Goal: Task Accomplishment & Management: Complete application form

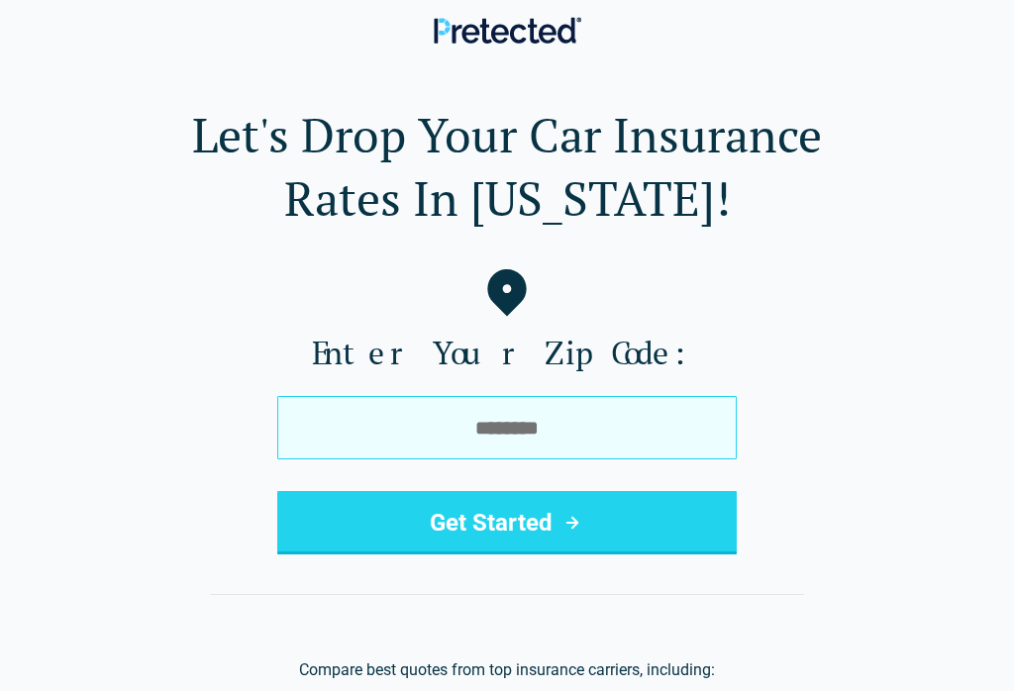
click at [648, 417] on input "tel" at bounding box center [506, 427] width 459 height 63
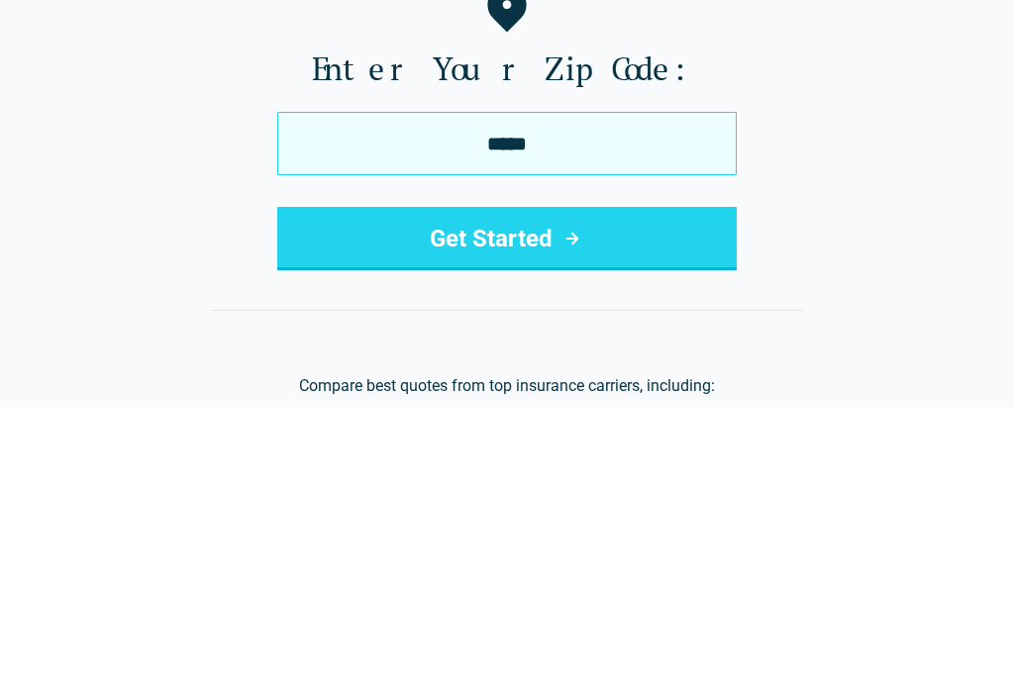
type input "*****"
click at [539, 491] on button "Get Started" at bounding box center [506, 522] width 459 height 63
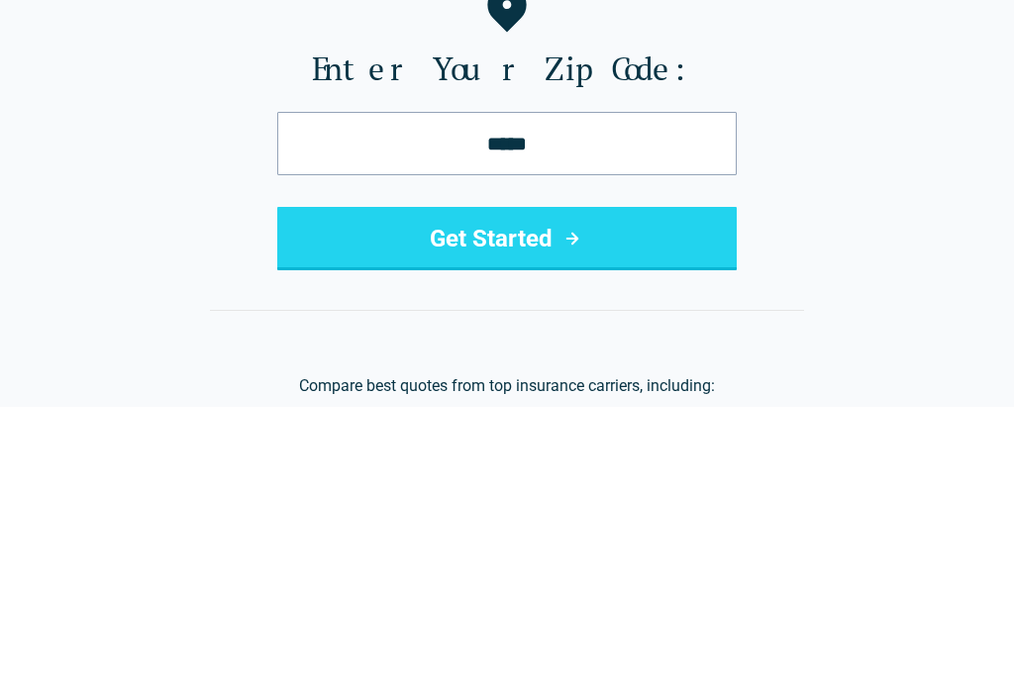
scroll to position [284, 0]
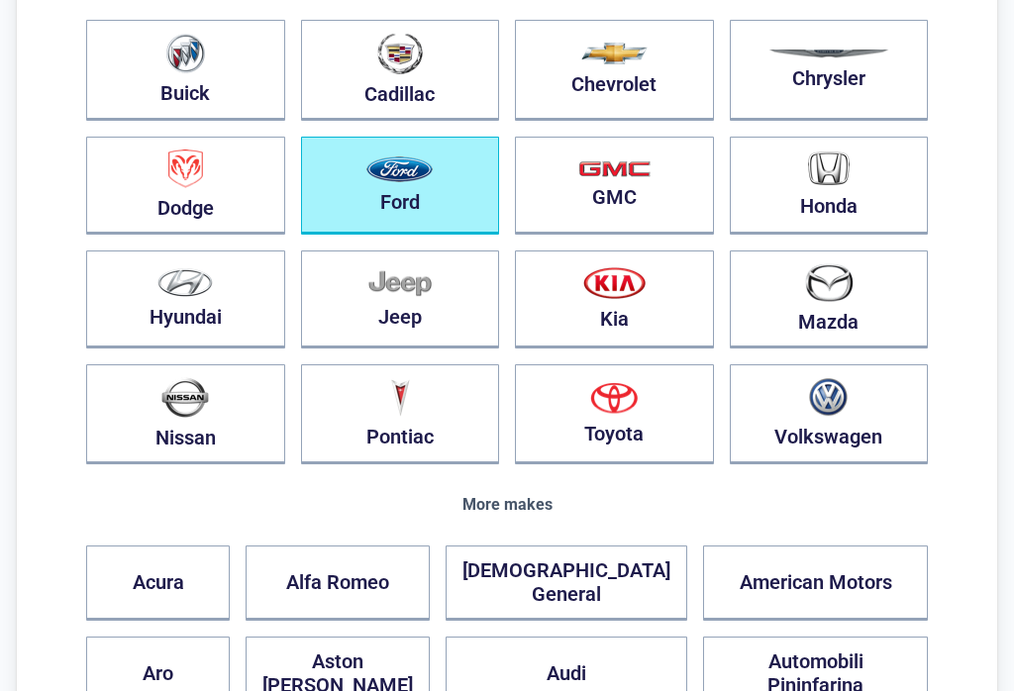
click at [409, 179] on img "button" at bounding box center [399, 170] width 66 height 26
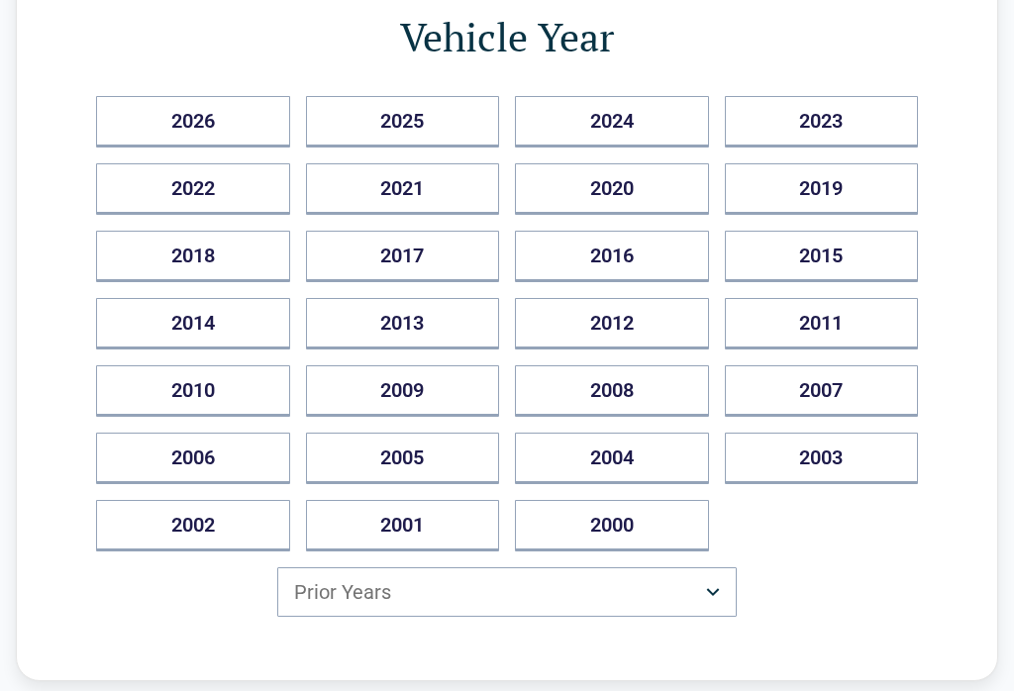
scroll to position [240, 0]
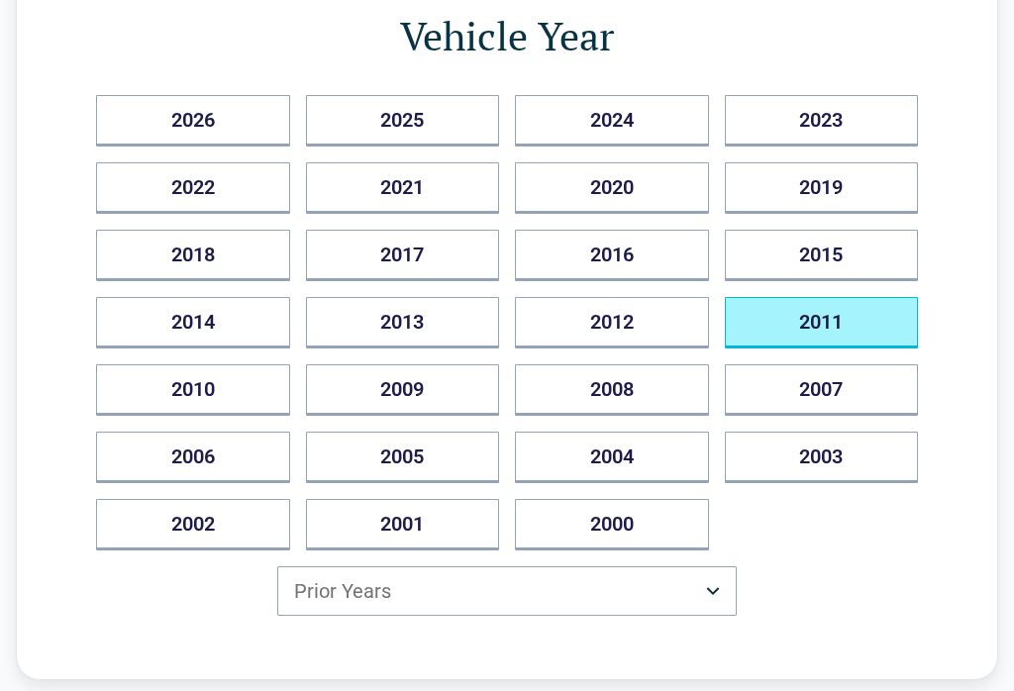
click at [835, 321] on button "2011" at bounding box center [822, 322] width 194 height 51
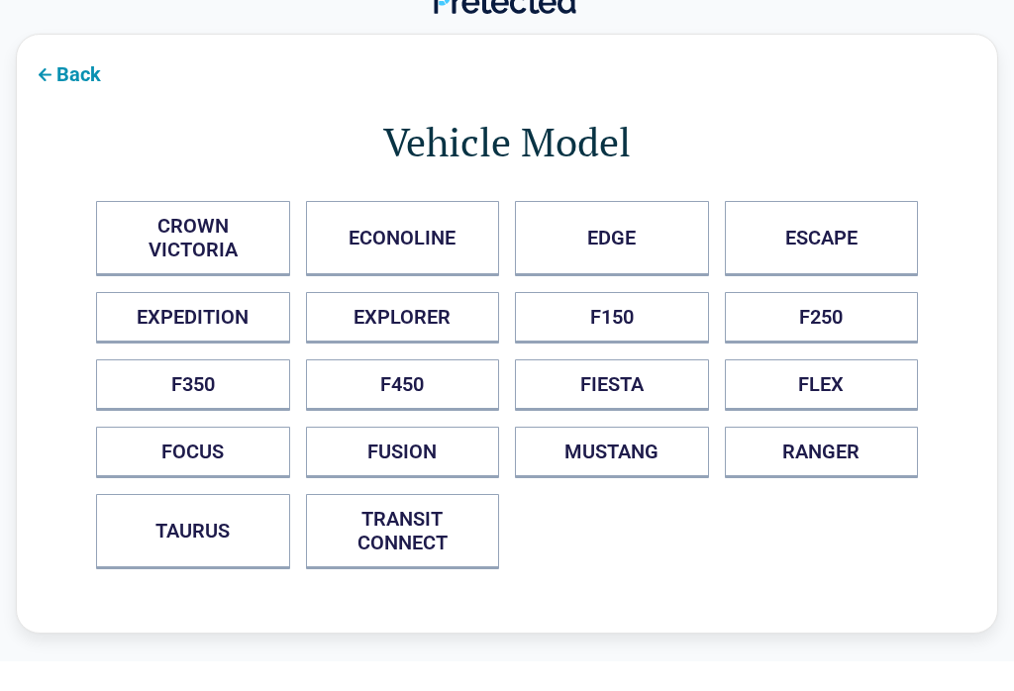
scroll to position [30, 0]
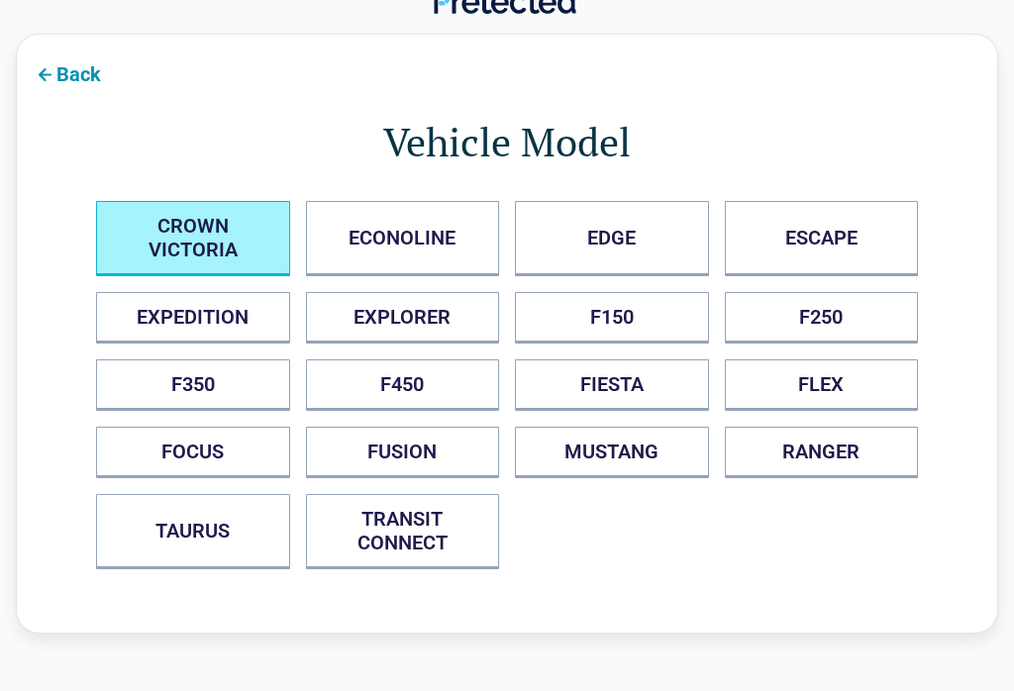
click at [182, 222] on VICTORIA "CROWN VICTORIA" at bounding box center [193, 238] width 194 height 75
click at [181, 221] on div "Back Vehicle Model CROWN VICTORIA ECONOLINE EDGE ESCAPE EXPEDITION EXPLORER F15…" at bounding box center [507, 350] width 1014 height 632
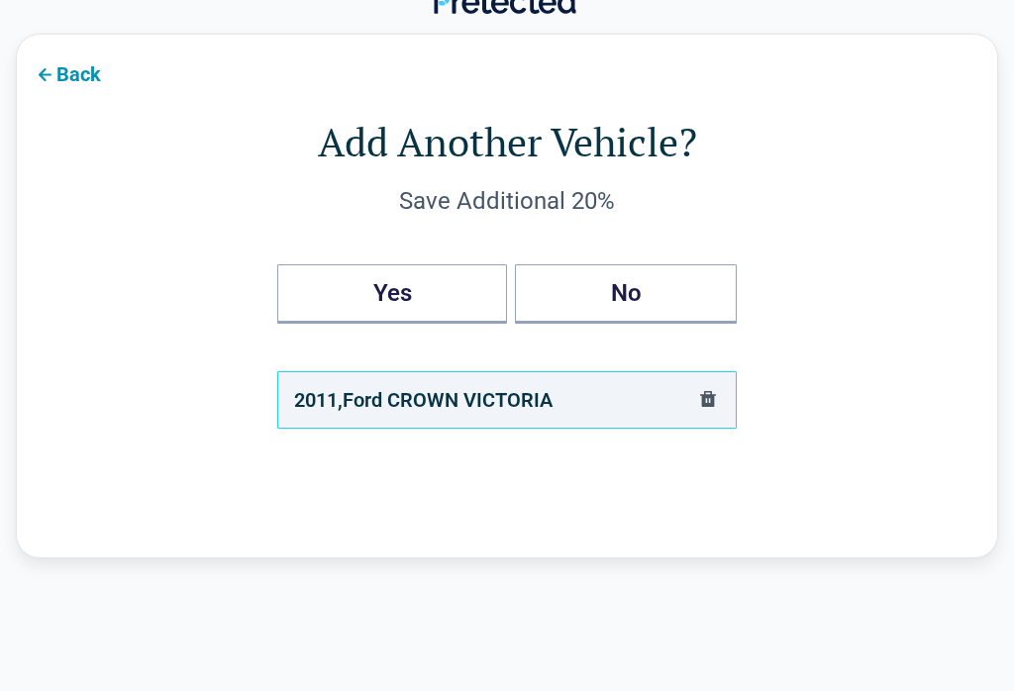
scroll to position [23, 0]
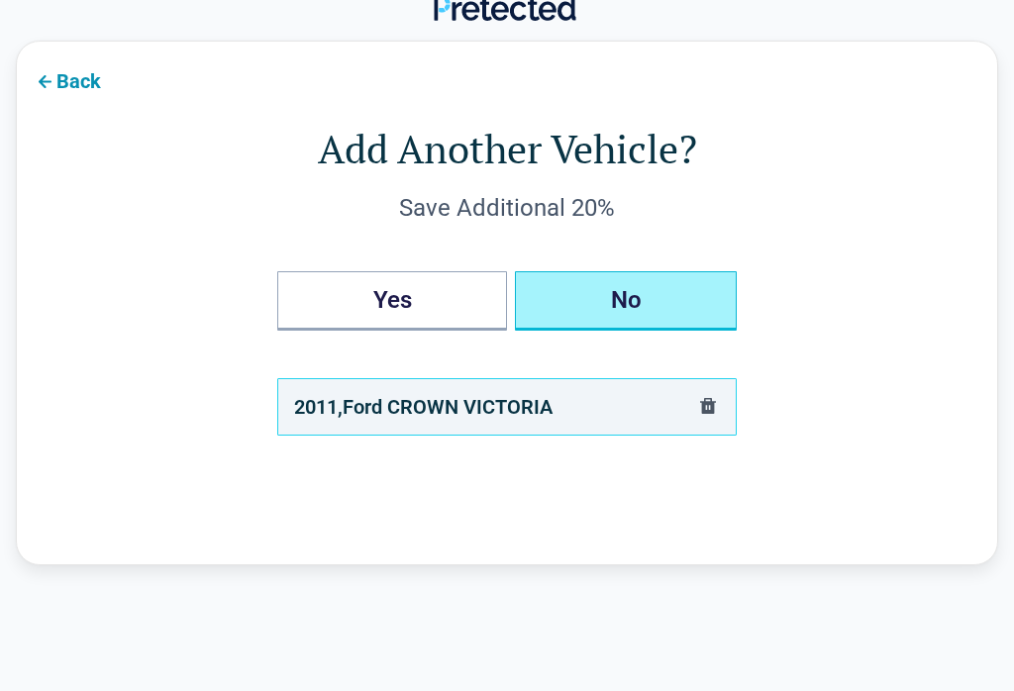
click at [626, 289] on button "No" at bounding box center [626, 300] width 222 height 59
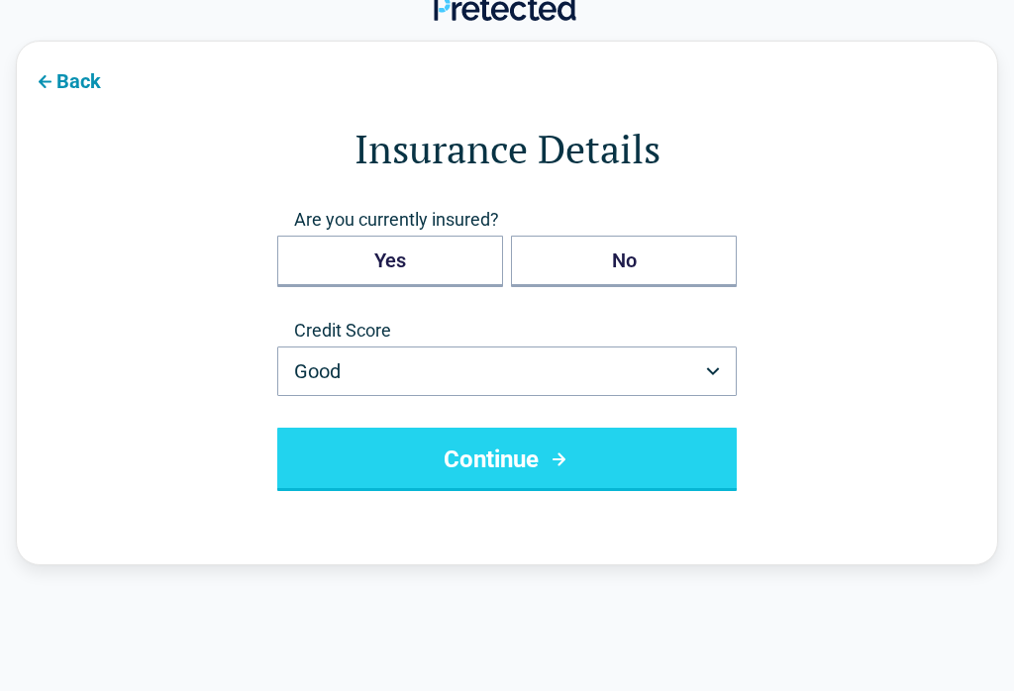
scroll to position [0, 0]
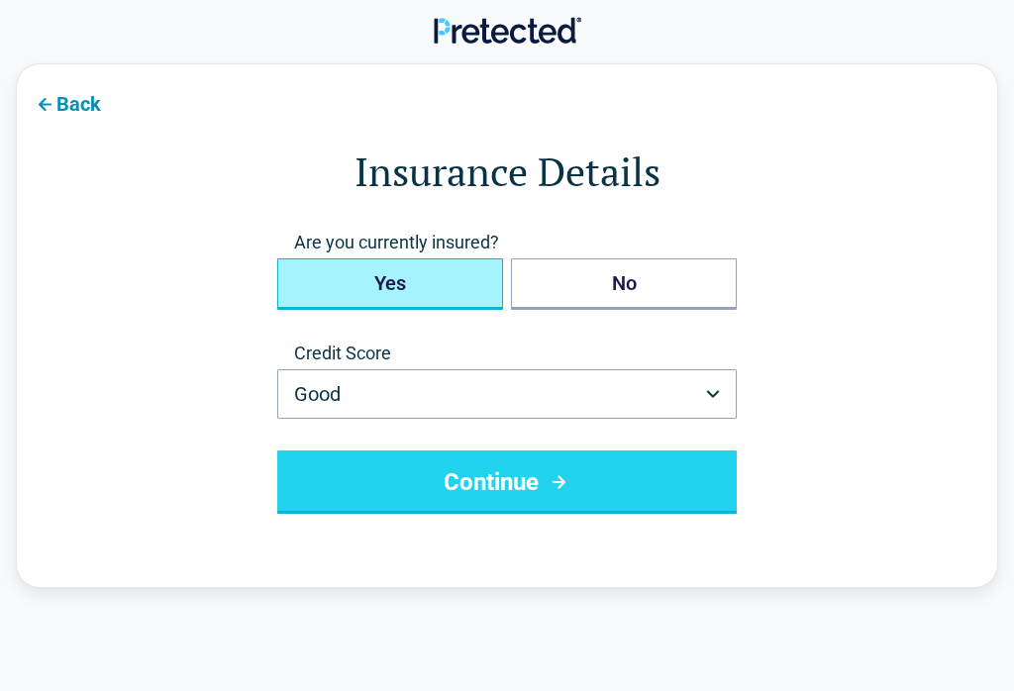
click at [404, 286] on button "Yes" at bounding box center [390, 283] width 226 height 51
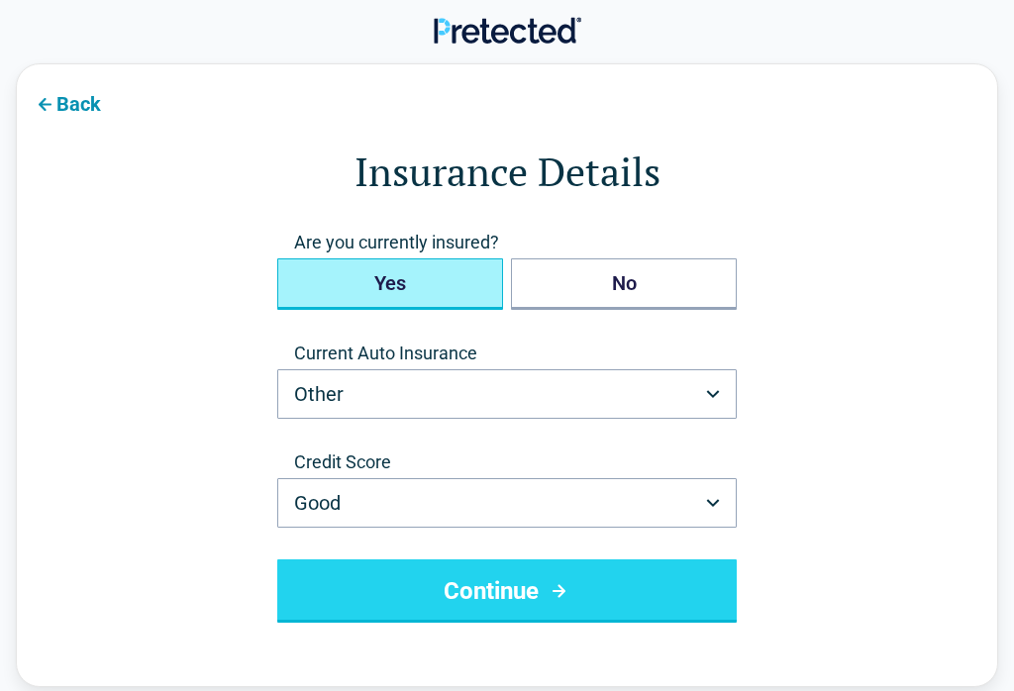
click at [463, 387] on button "Other" at bounding box center [506, 394] width 459 height 50
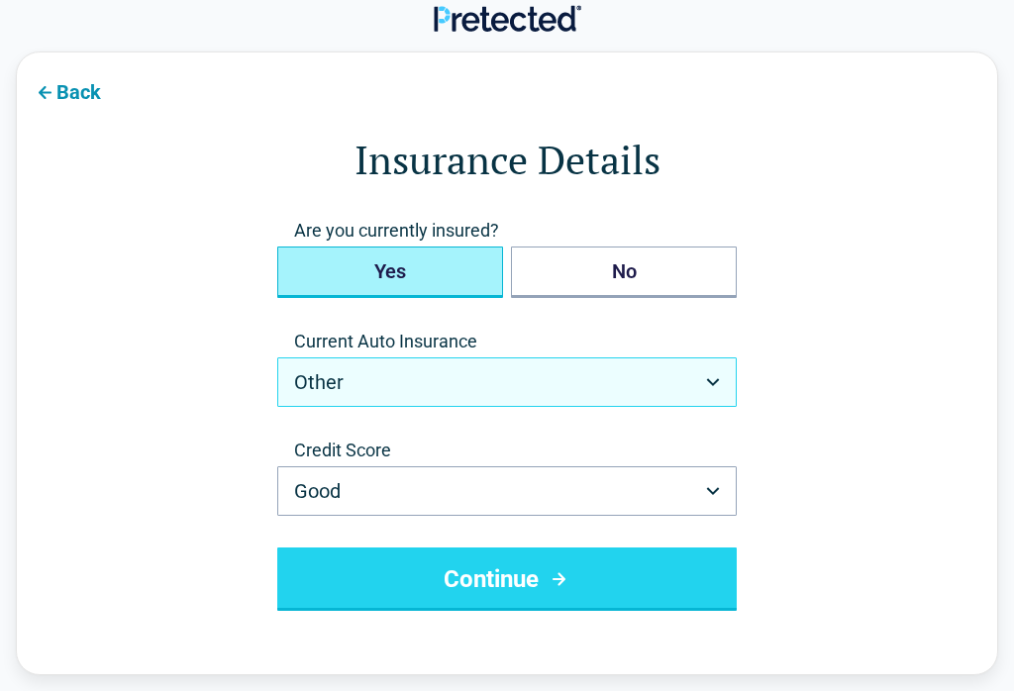
scroll to position [12, 0]
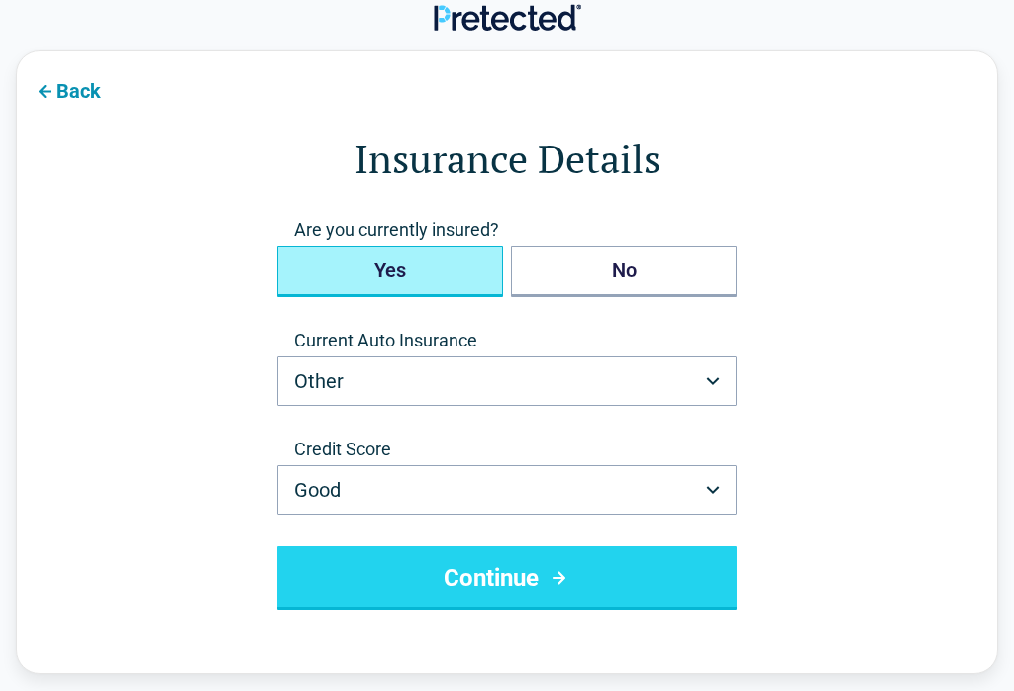
click at [535, 377] on button "Other" at bounding box center [506, 382] width 459 height 50
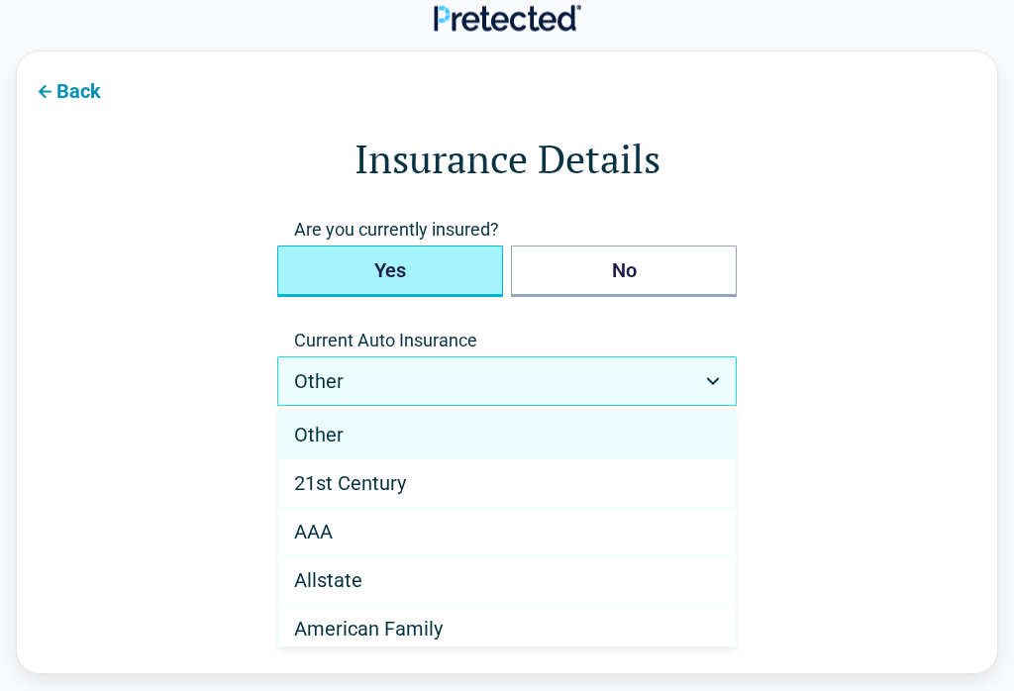
scroll to position [13, 0]
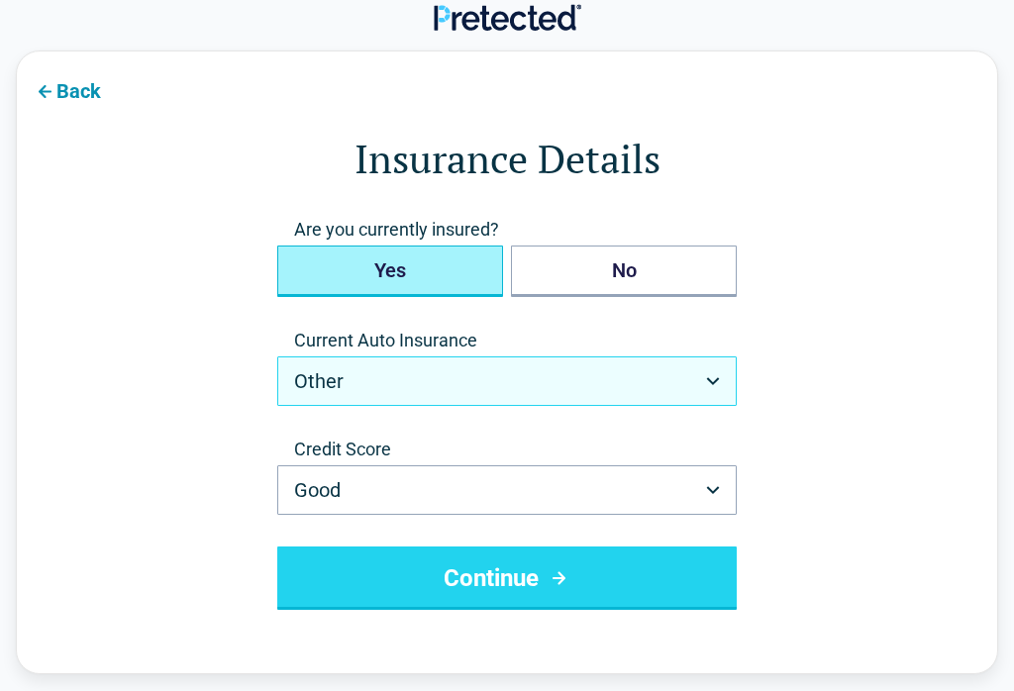
click at [506, 489] on button "Good" at bounding box center [506, 490] width 459 height 50
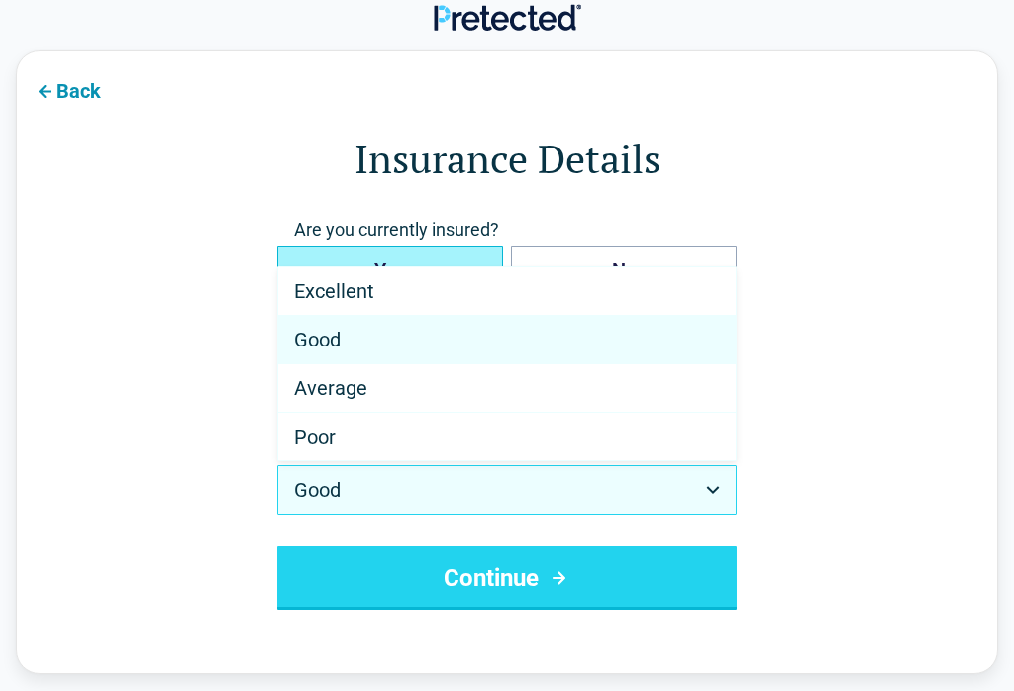
click at [460, 399] on div "Average" at bounding box center [506, 388] width 457 height 49
select select "*******"
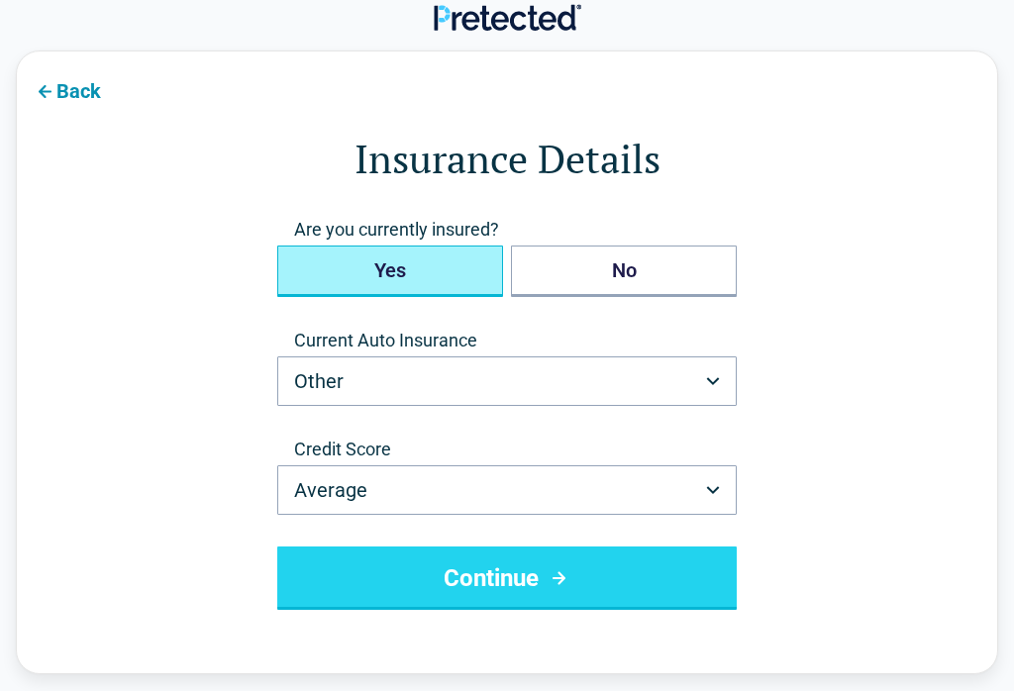
click at [520, 396] on button "Other" at bounding box center [506, 381] width 459 height 50
click at [503, 404] on button "Other" at bounding box center [506, 381] width 459 height 50
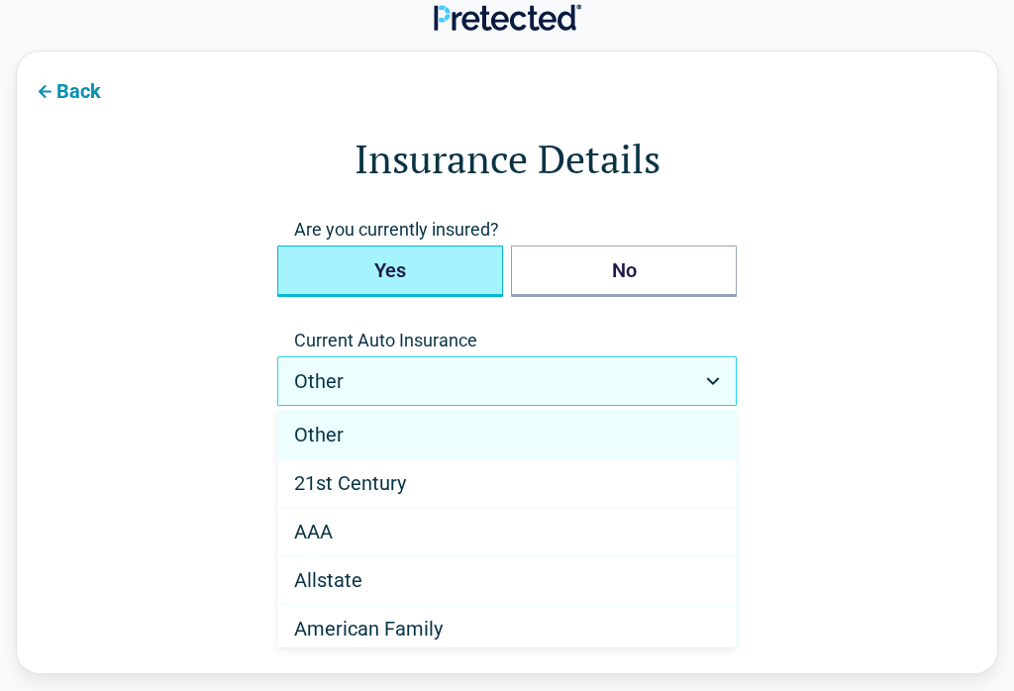
scroll to position [0, 0]
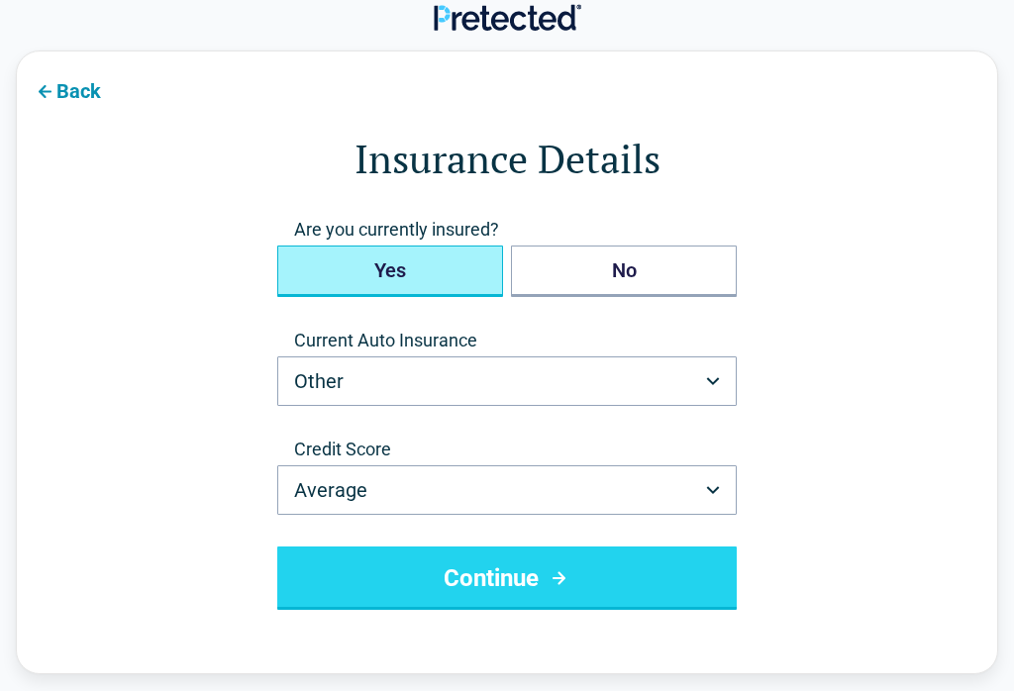
click at [540, 582] on button "Continue" at bounding box center [506, 578] width 459 height 63
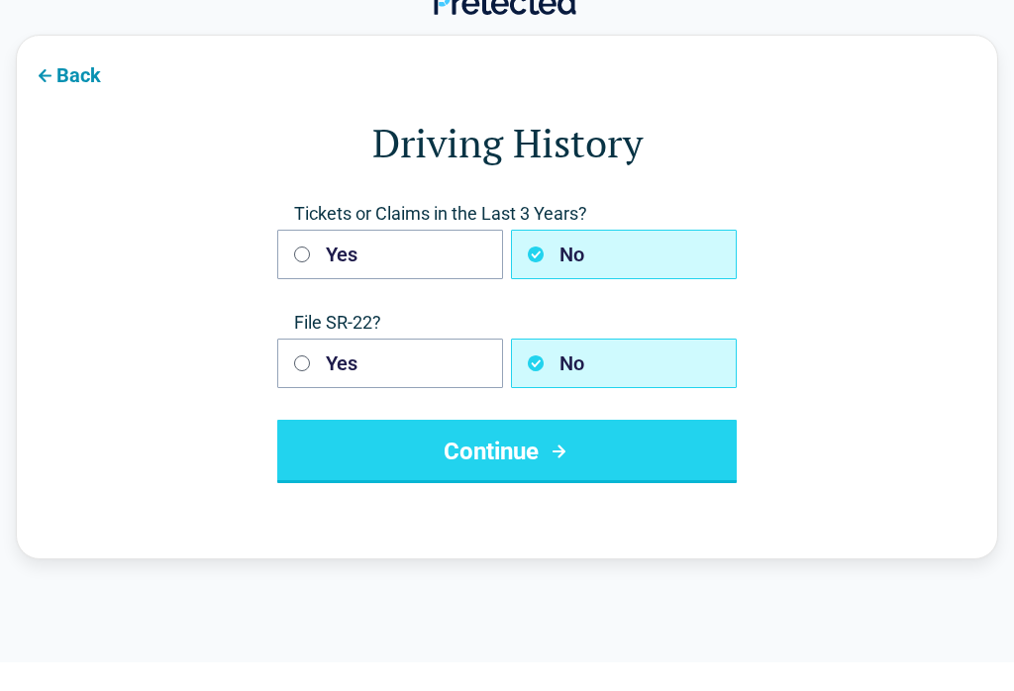
scroll to position [30, 0]
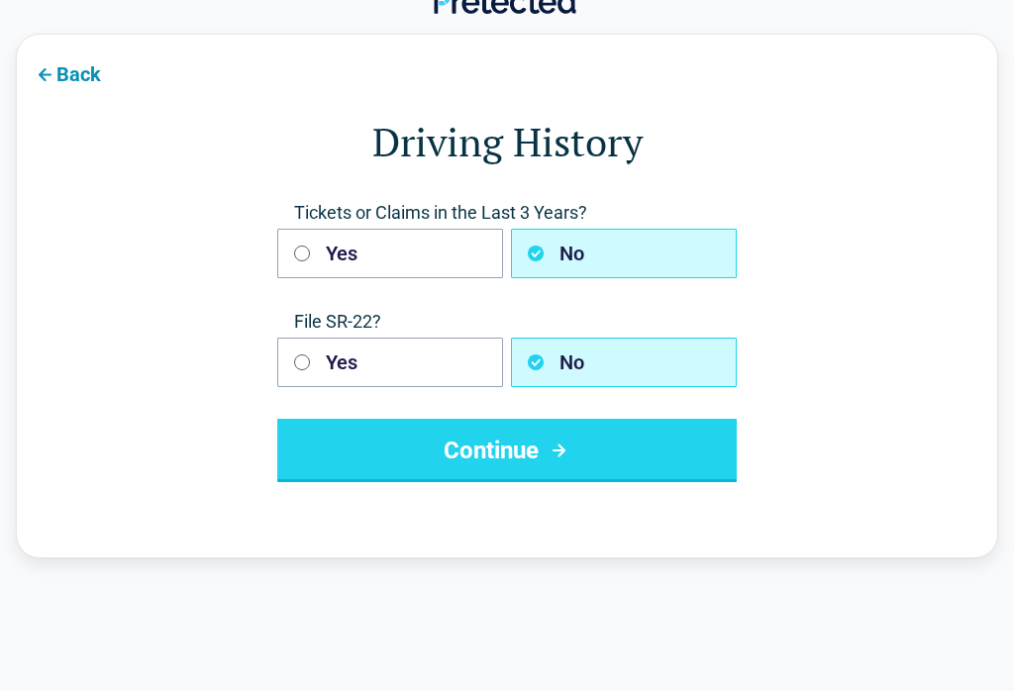
click at [513, 451] on button "Continue" at bounding box center [506, 450] width 459 height 63
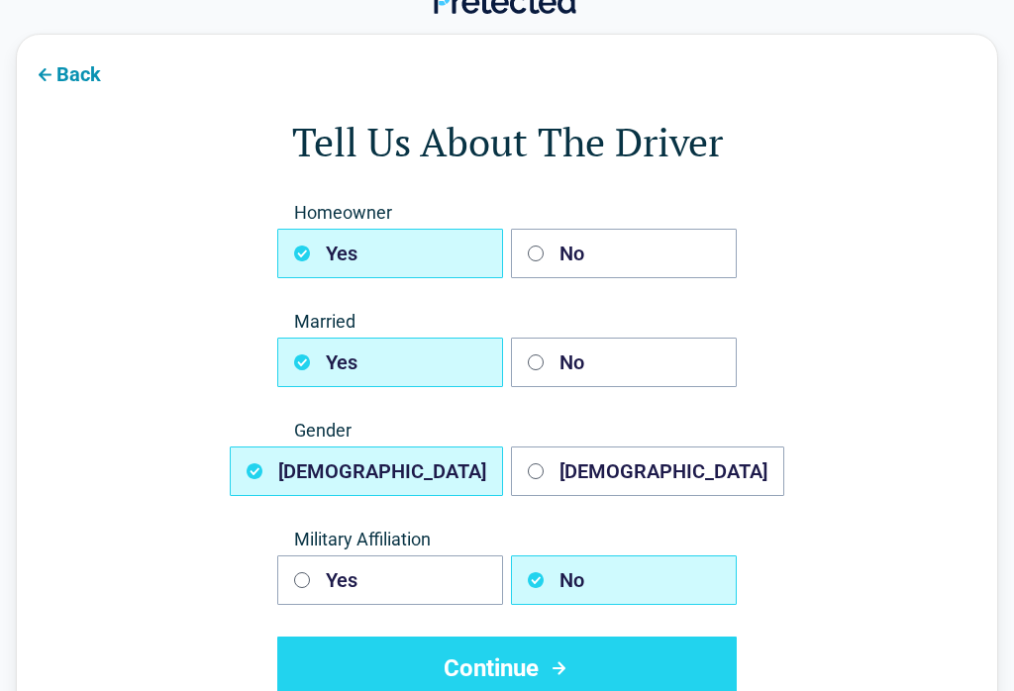
scroll to position [0, 0]
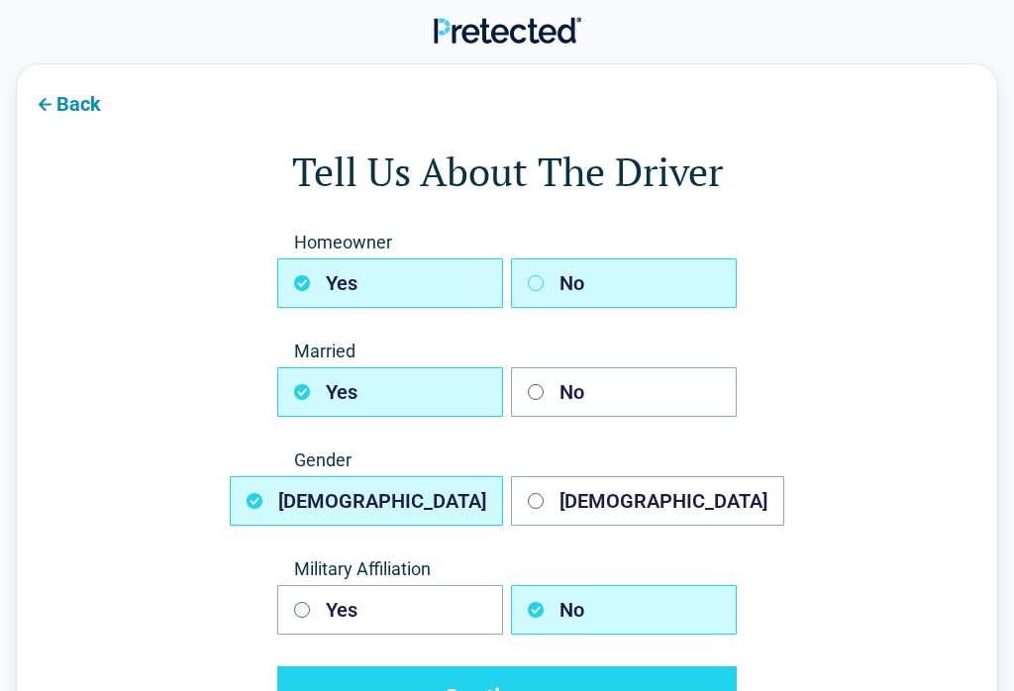
click at [615, 281] on button "No" at bounding box center [624, 283] width 226 height 50
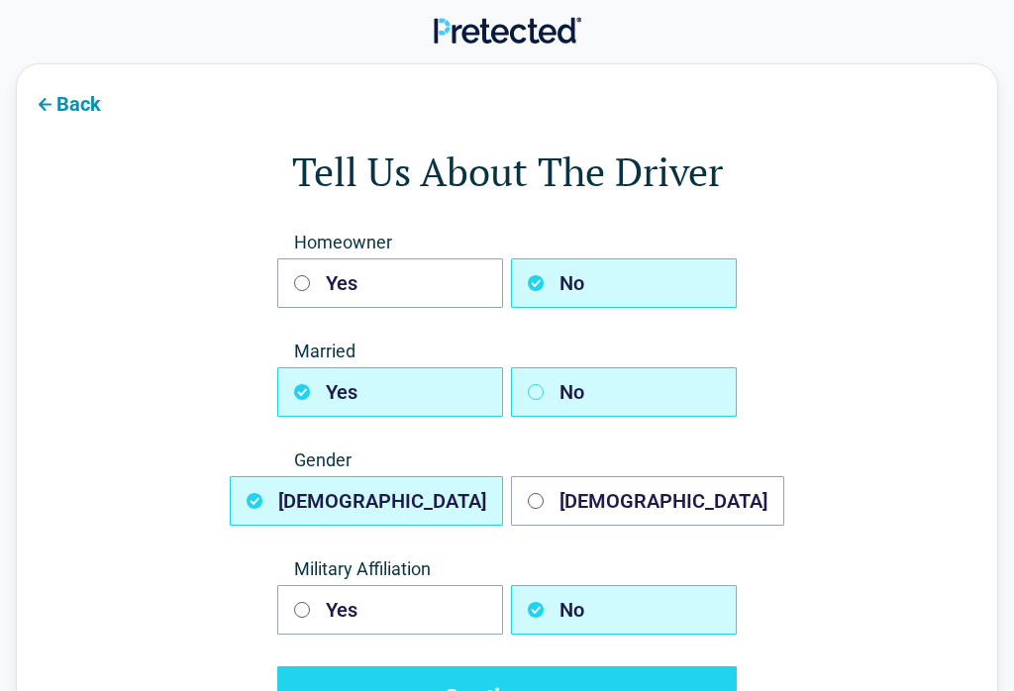
click at [603, 386] on button "No" at bounding box center [624, 392] width 226 height 50
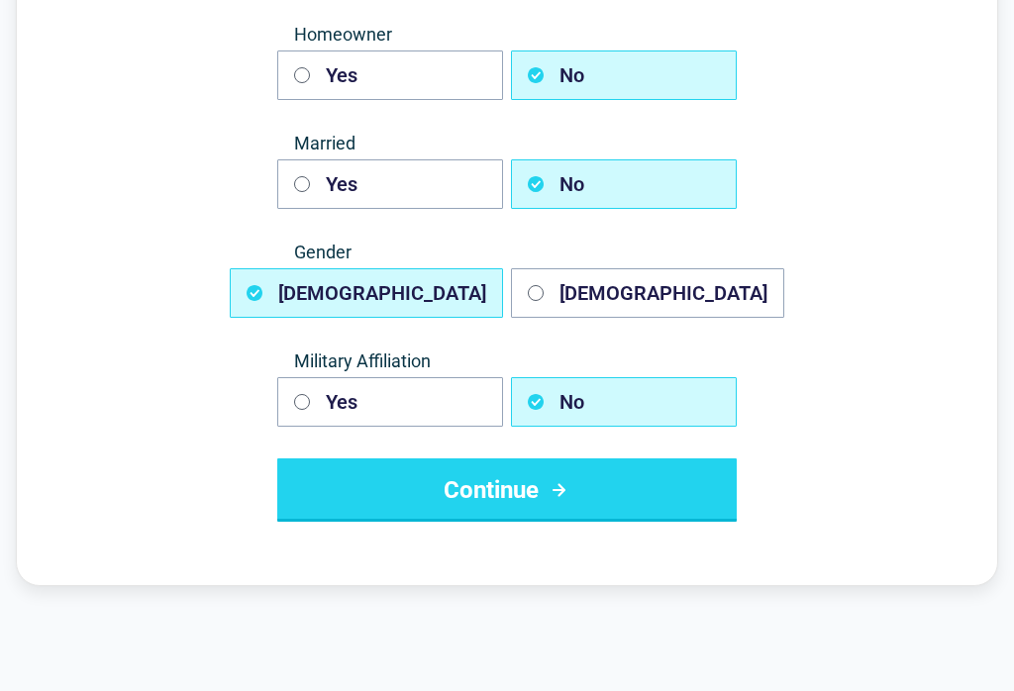
scroll to position [204, 0]
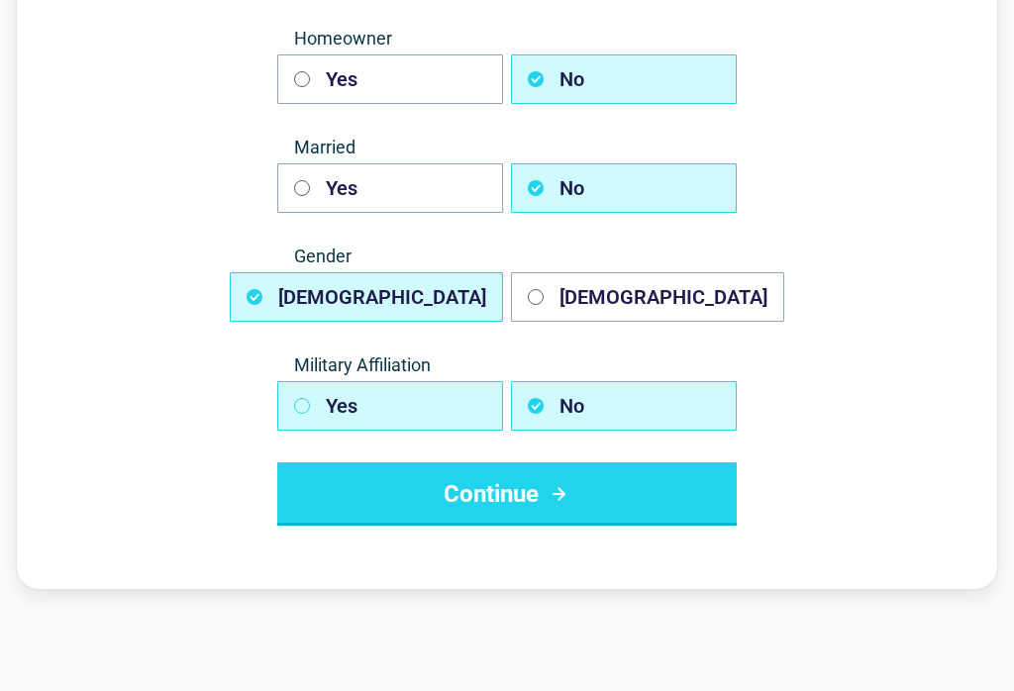
click at [428, 408] on button "Yes" at bounding box center [390, 406] width 226 height 50
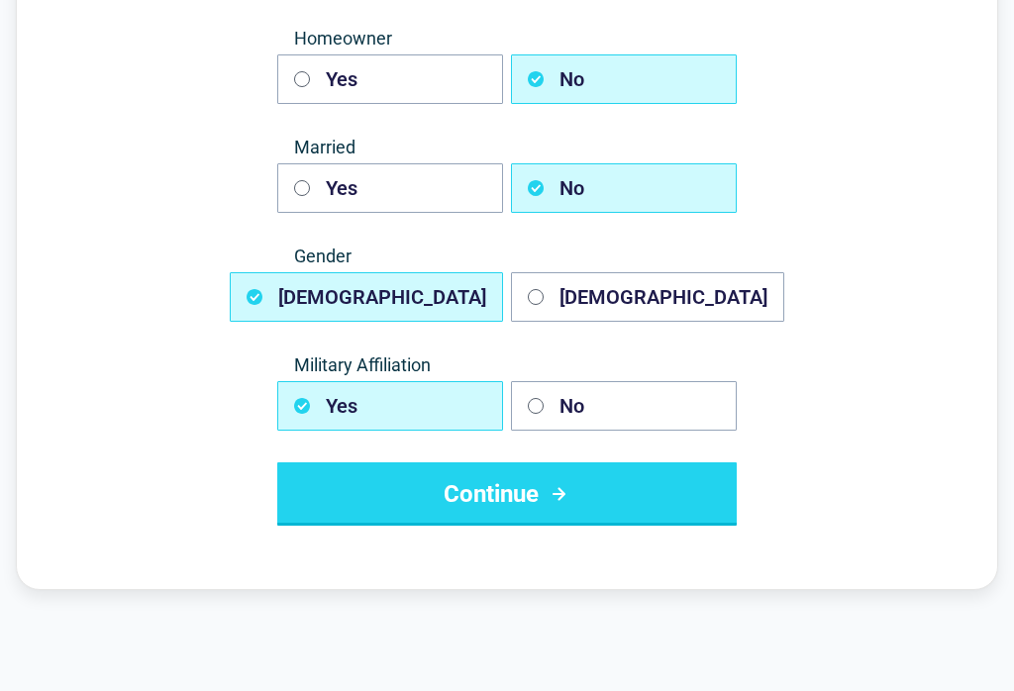
click at [552, 509] on button "Continue" at bounding box center [506, 493] width 459 height 63
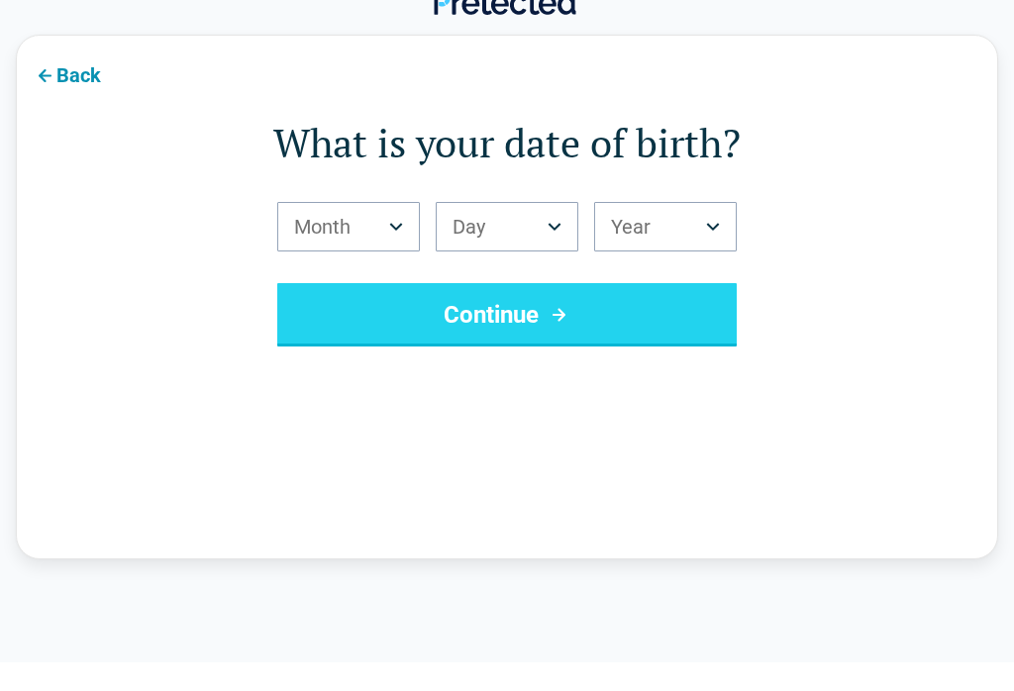
scroll to position [30, 0]
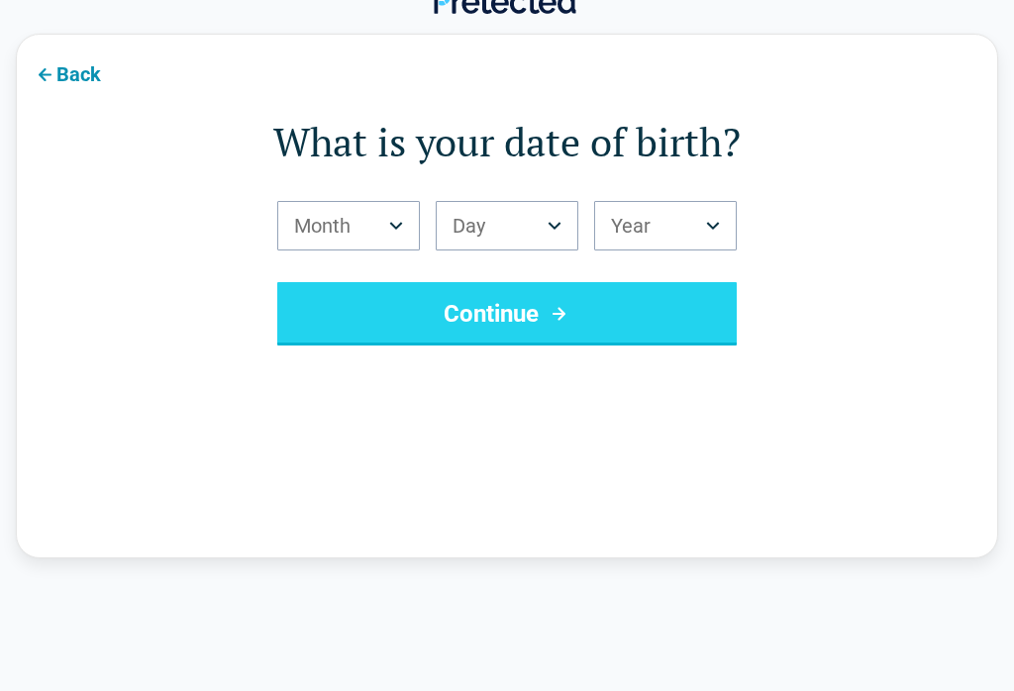
click at [366, 220] on button "Month" at bounding box center [348, 226] width 143 height 50
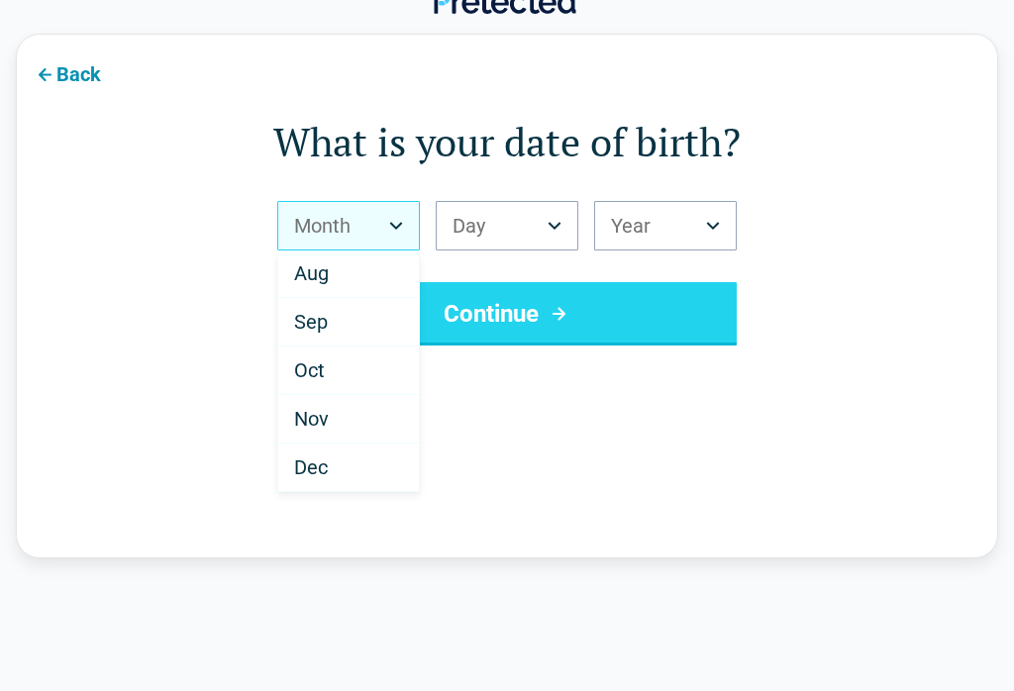
scroll to position [346, 0]
click at [369, 272] on div "Aug" at bounding box center [348, 274] width 141 height 49
select select "*"
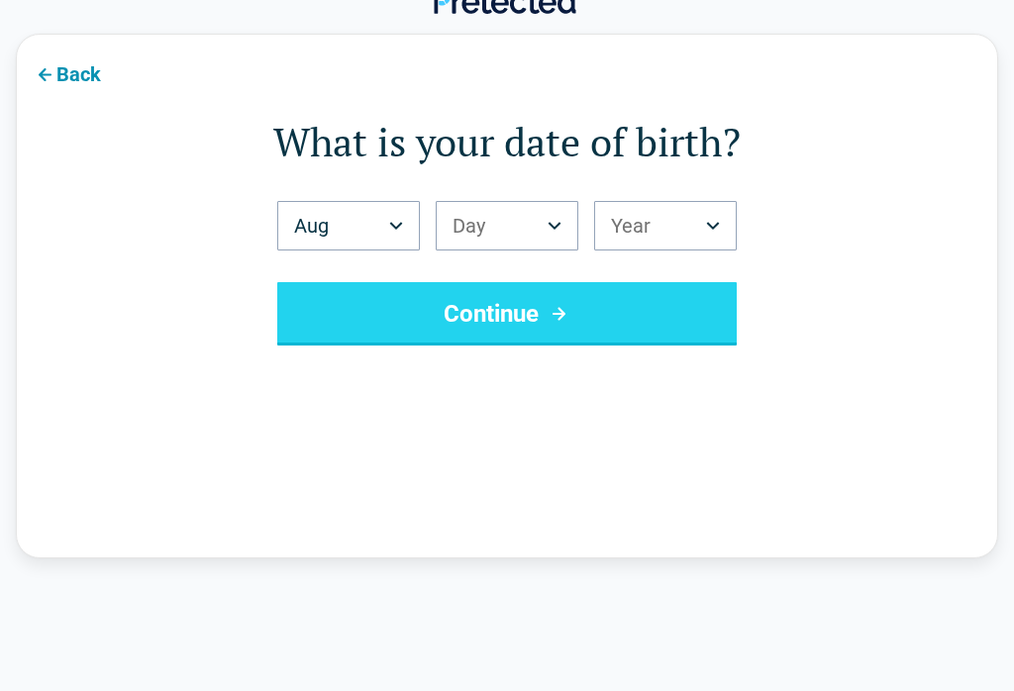
click at [536, 217] on button "Day" at bounding box center [507, 226] width 143 height 50
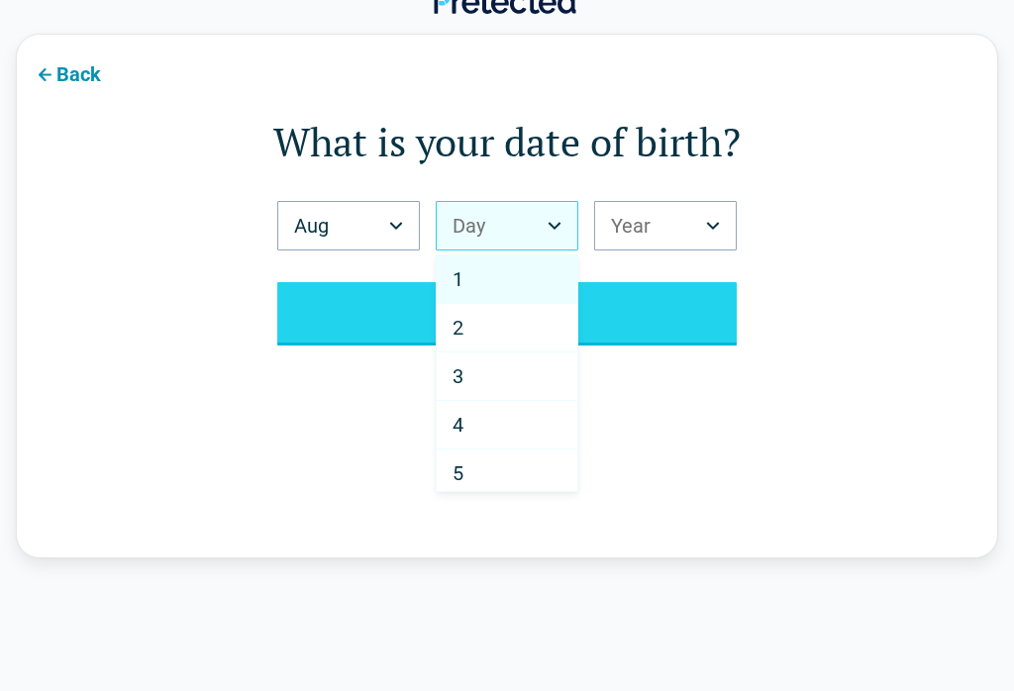
click at [519, 427] on div "4" at bounding box center [507, 425] width 141 height 49
select select "*"
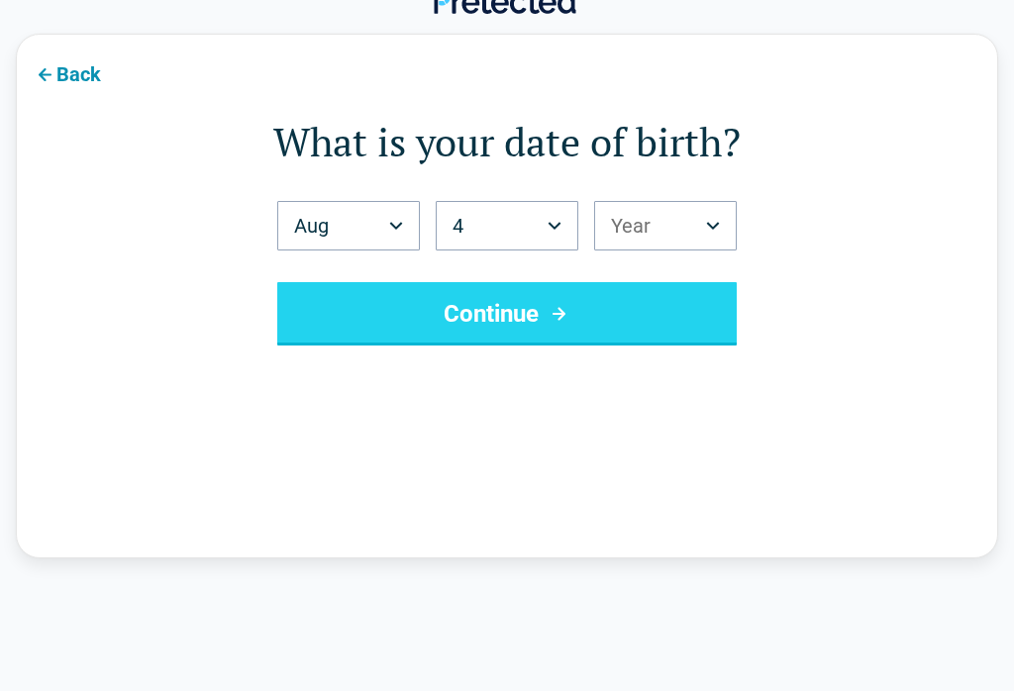
click at [694, 234] on button "Year" at bounding box center [665, 226] width 143 height 50
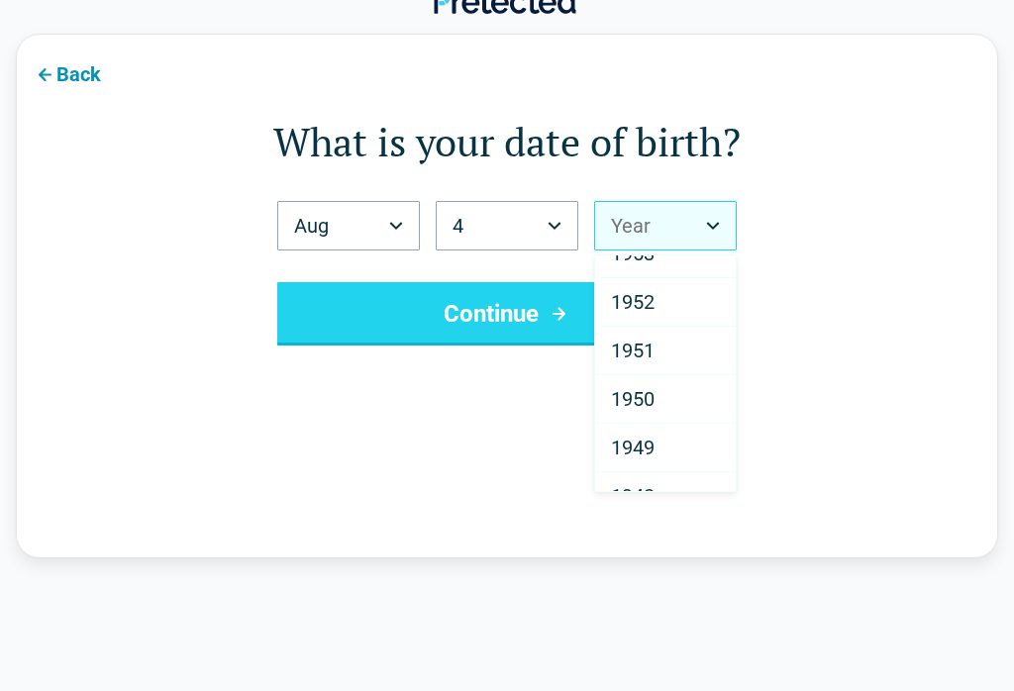
scroll to position [2640, 0]
click at [663, 353] on div "1951" at bounding box center [665, 357] width 141 height 49
select select "****"
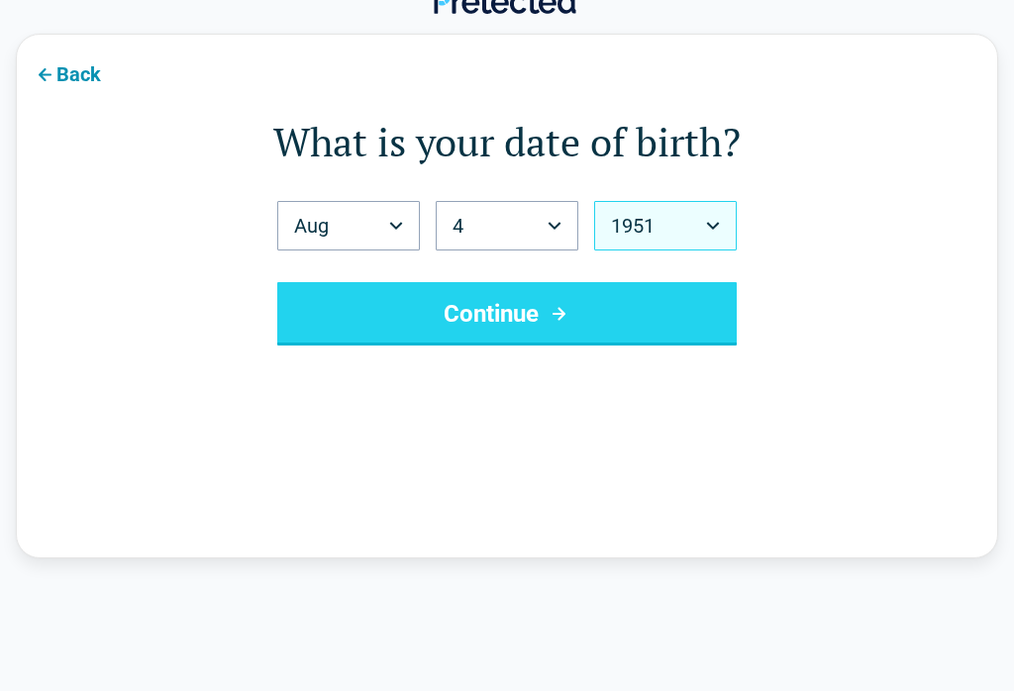
click at [535, 318] on button "Continue" at bounding box center [506, 313] width 459 height 63
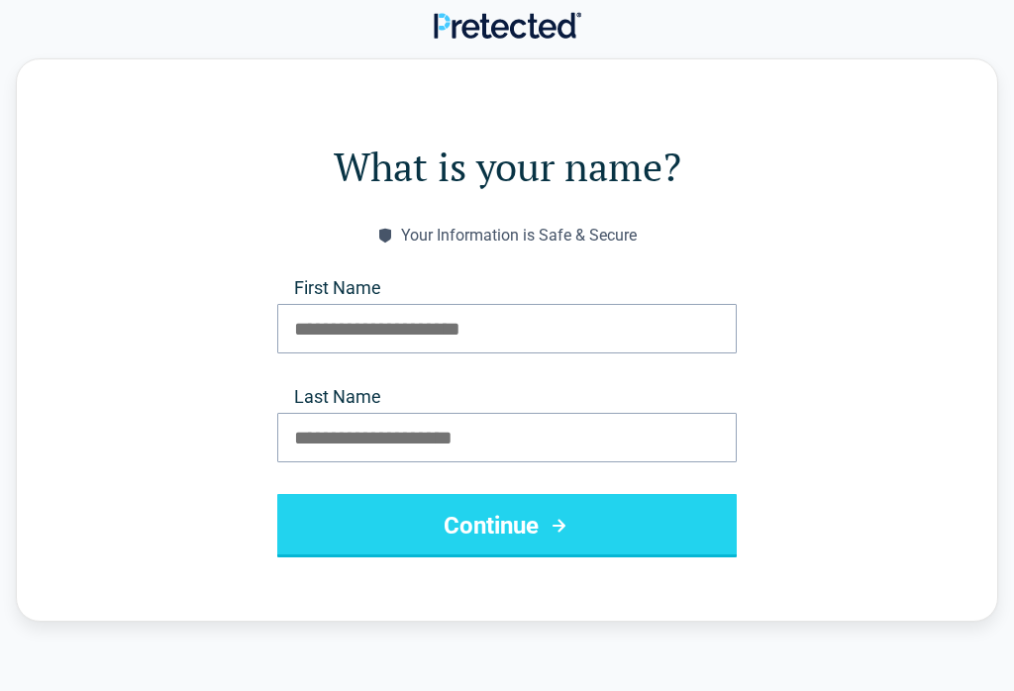
scroll to position [0, 0]
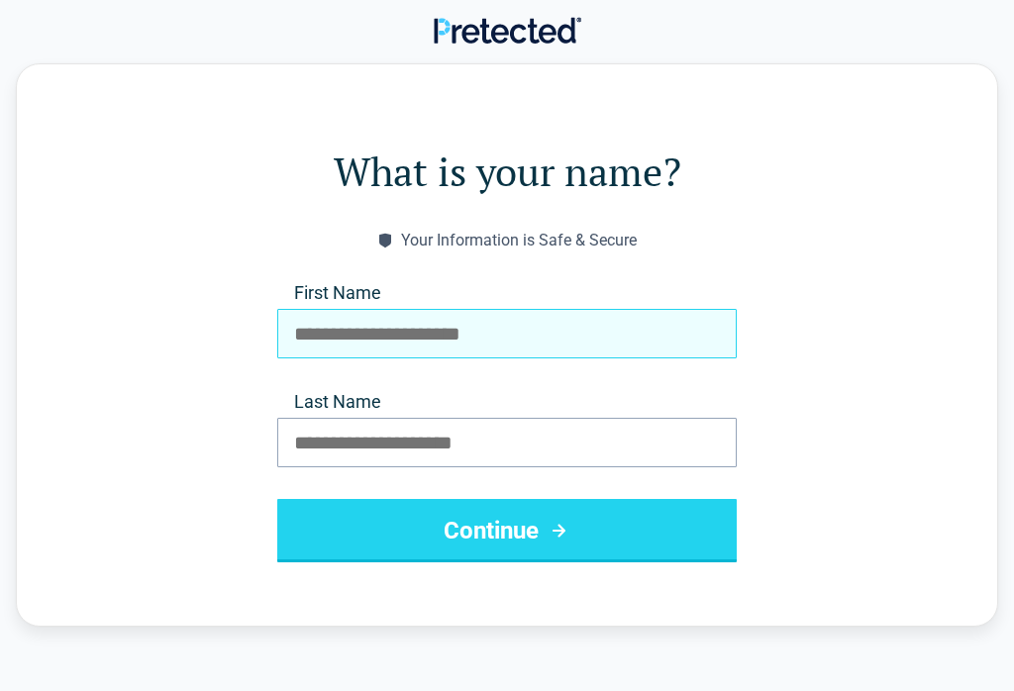
click at [484, 326] on input "First Name" at bounding box center [506, 334] width 459 height 50
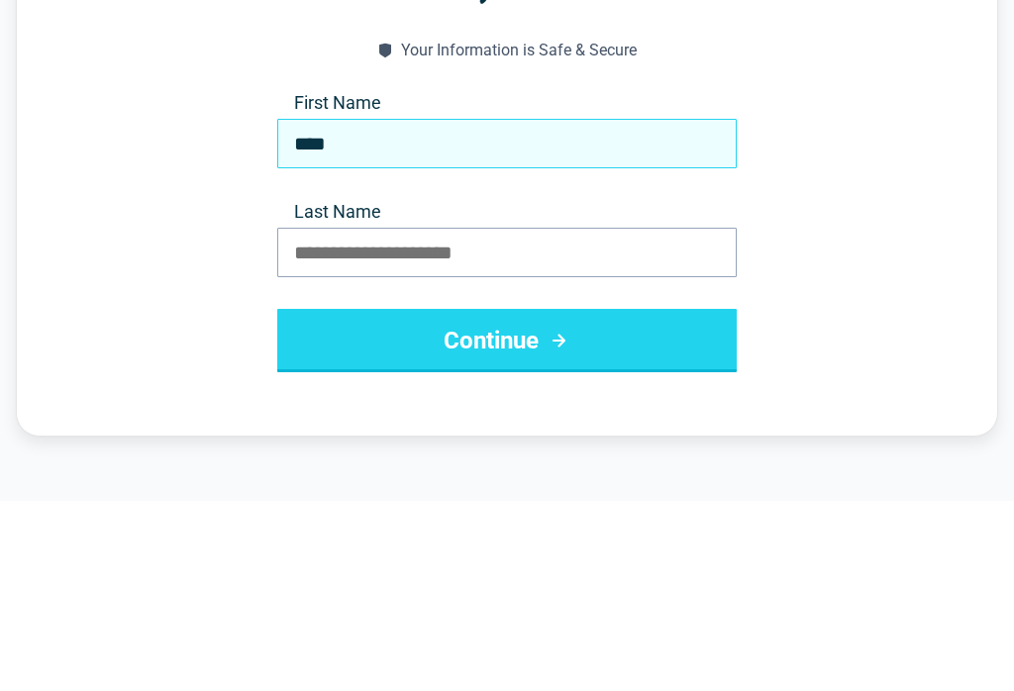
type input "****"
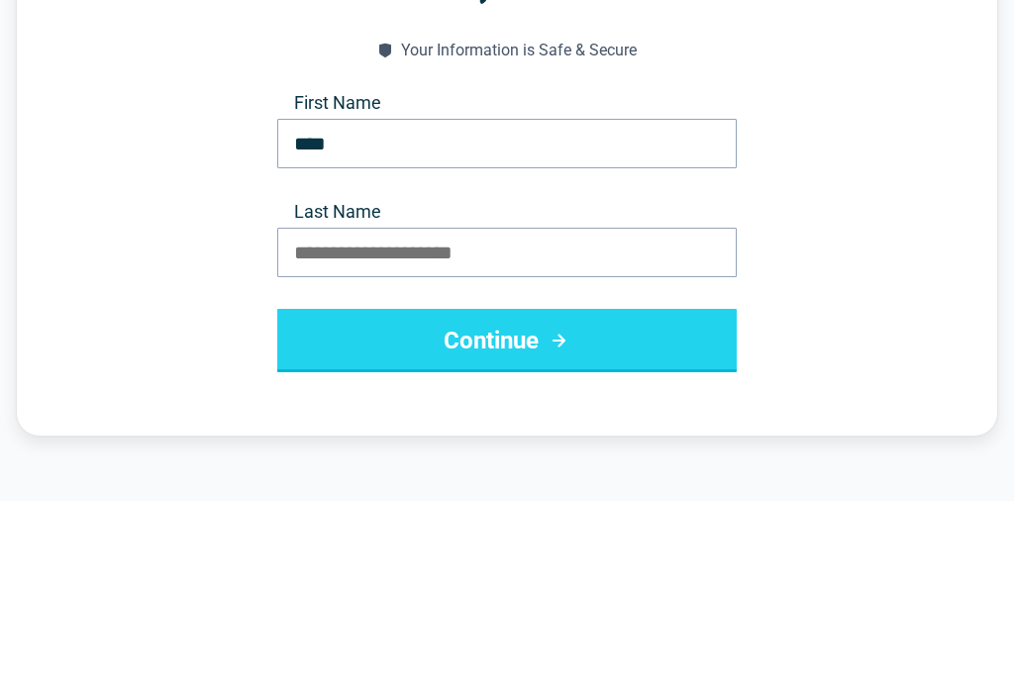
click at [516, 418] on input "Last Name" at bounding box center [506, 443] width 459 height 50
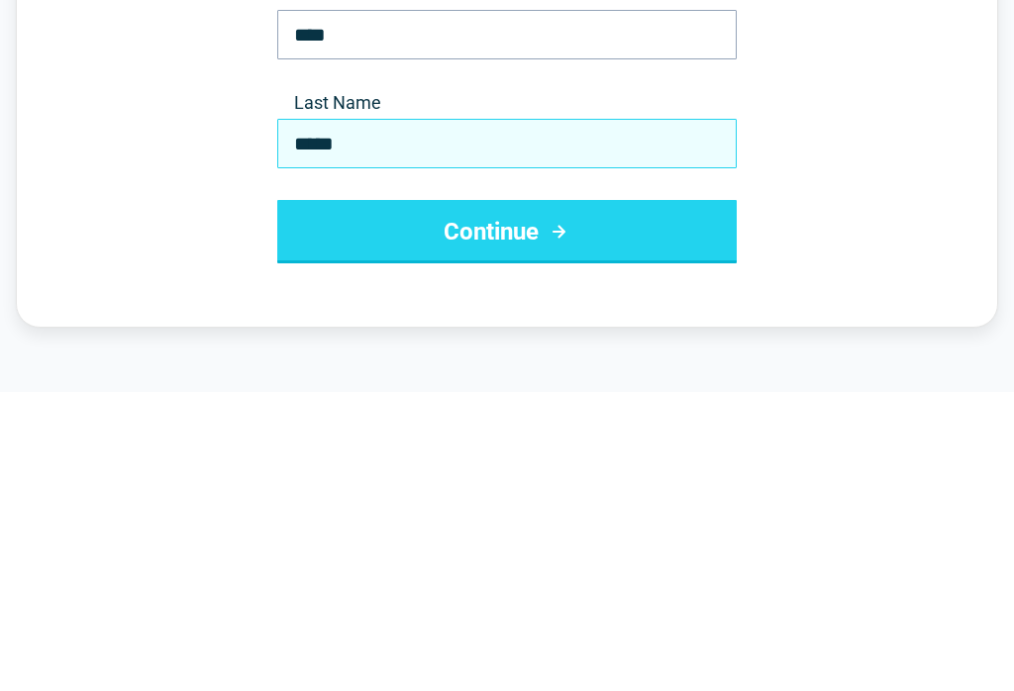
type input "*****"
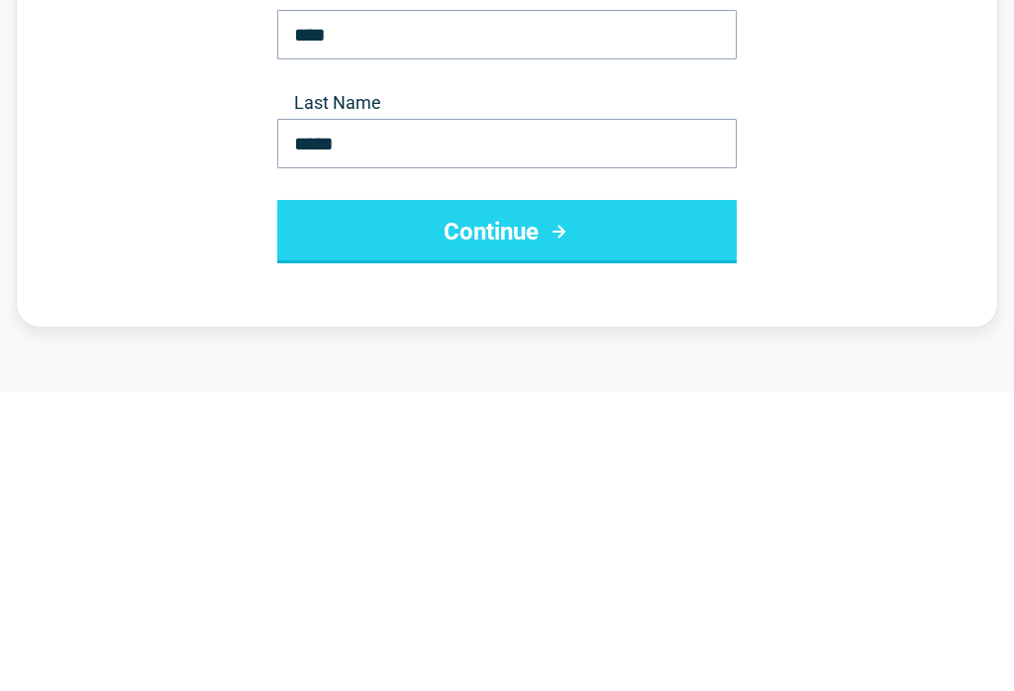
click at [546, 499] on button "Continue" at bounding box center [506, 530] width 459 height 63
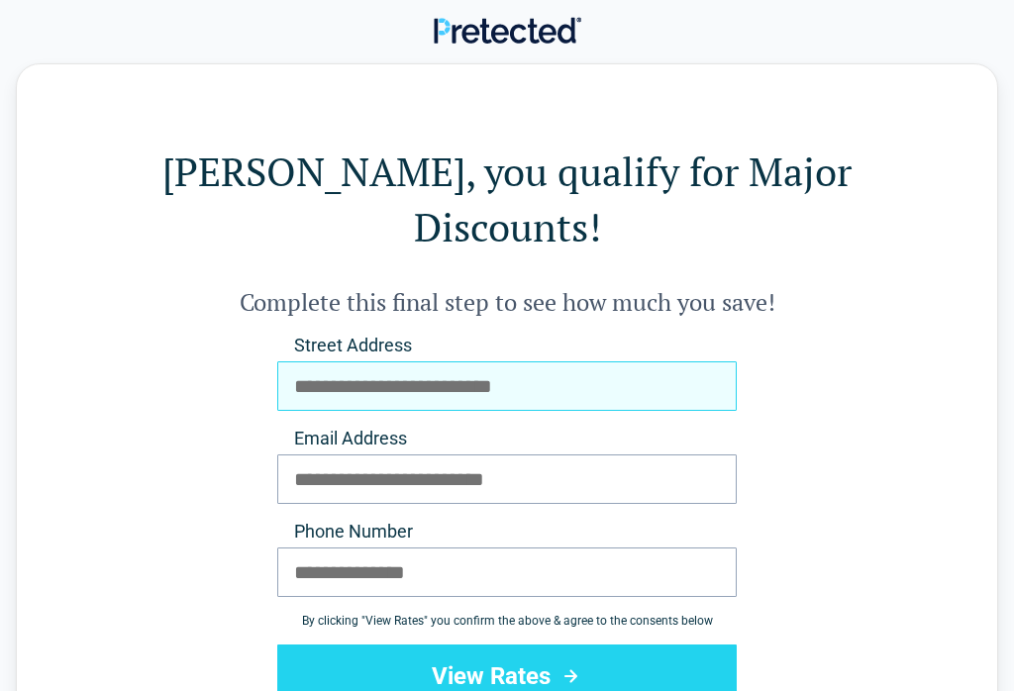
click at [510, 361] on input "Street Address" at bounding box center [506, 386] width 459 height 50
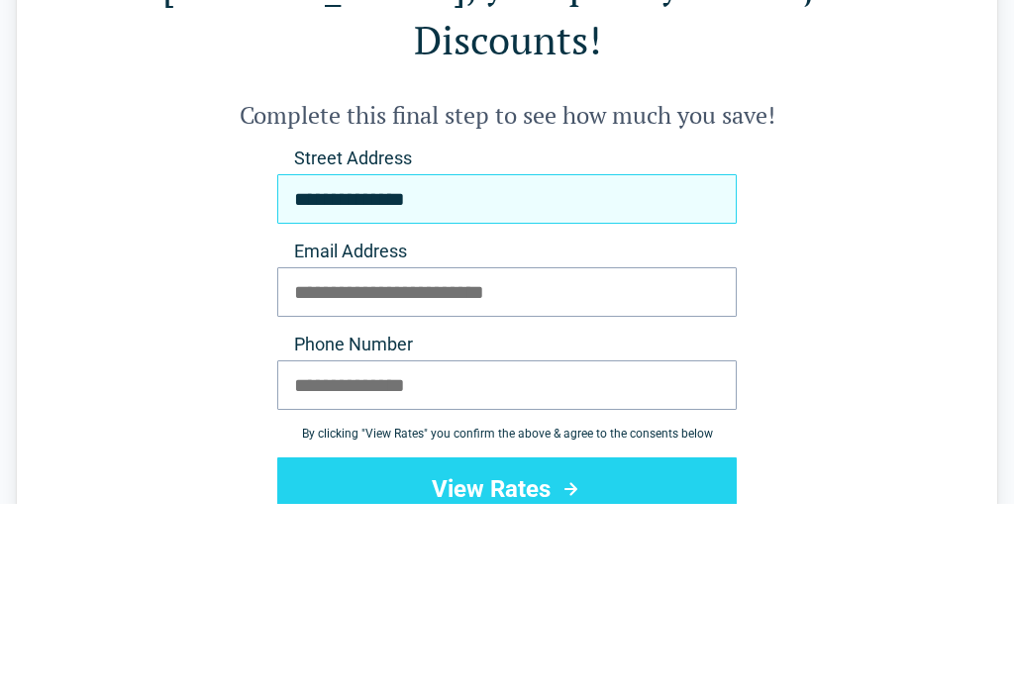
type input "**********"
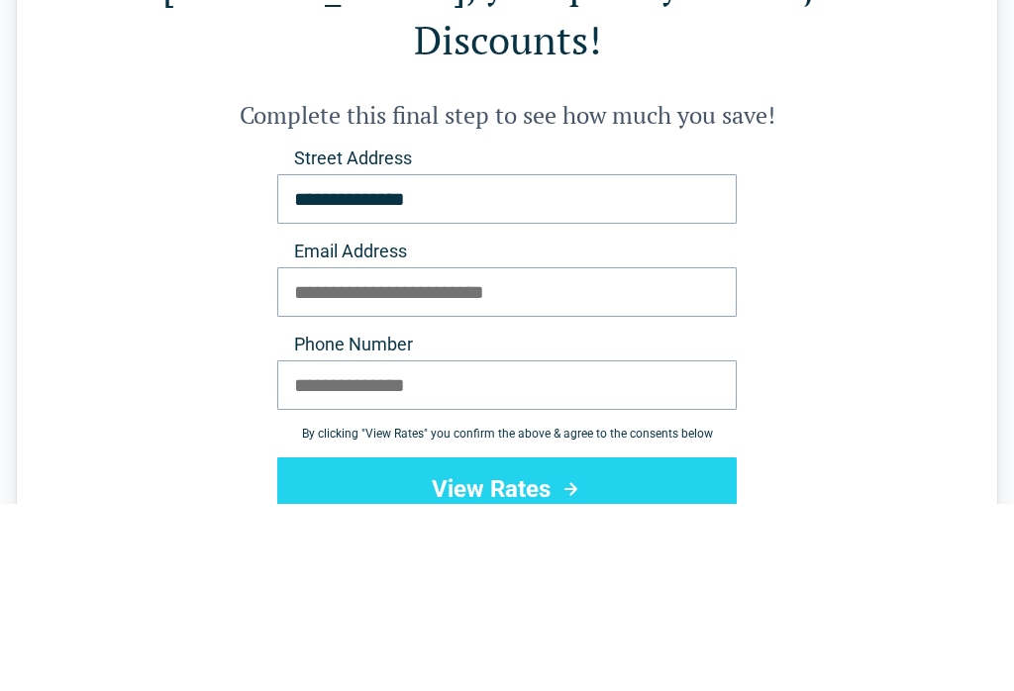
click at [570, 454] on input "Email Address" at bounding box center [506, 479] width 459 height 50
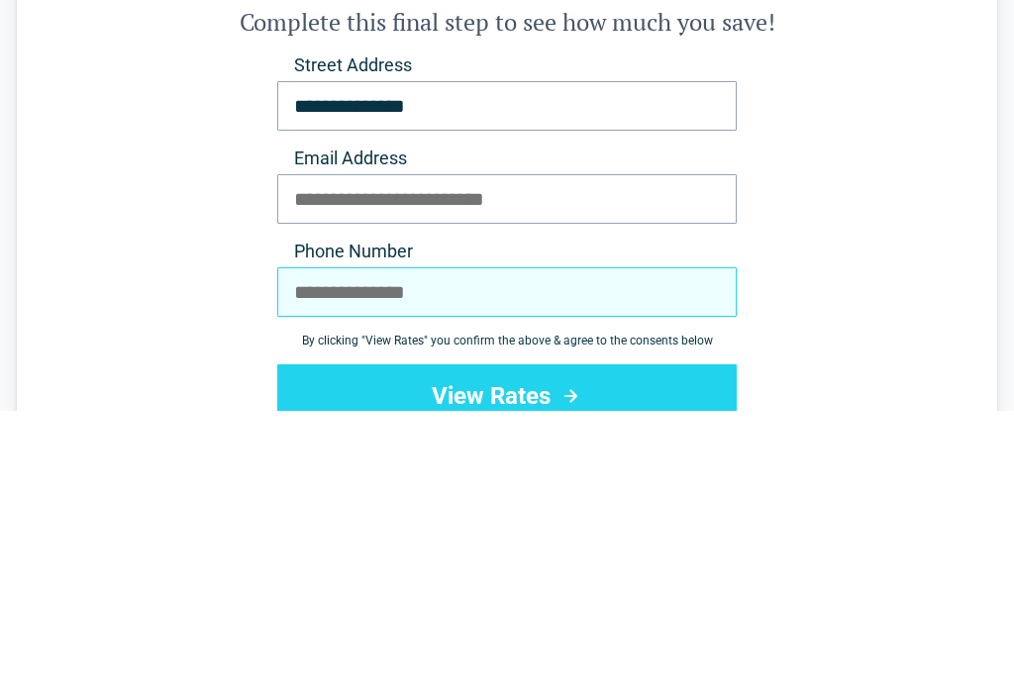
click at [493, 548] on input "Phone Number" at bounding box center [506, 573] width 459 height 50
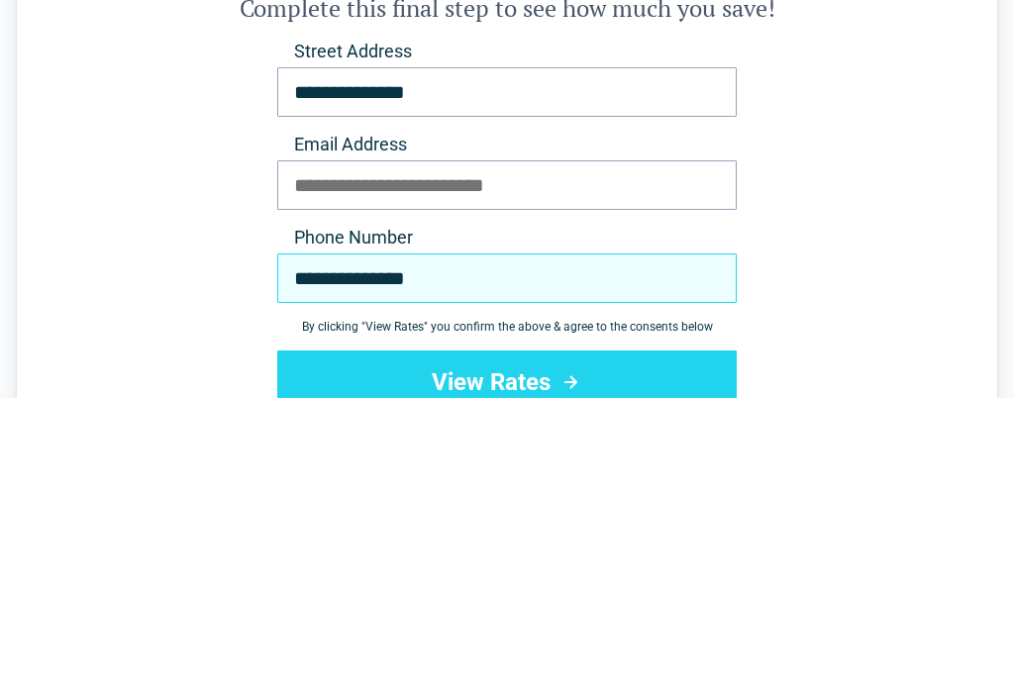
type input "**********"
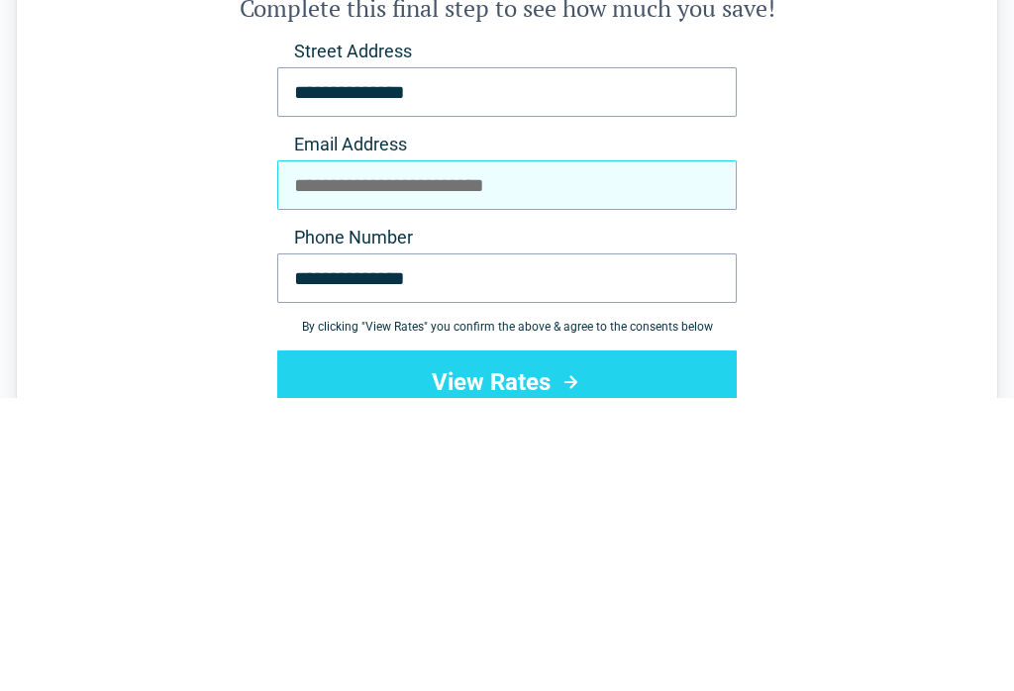
click at [558, 454] on input "Email Address" at bounding box center [506, 479] width 459 height 50
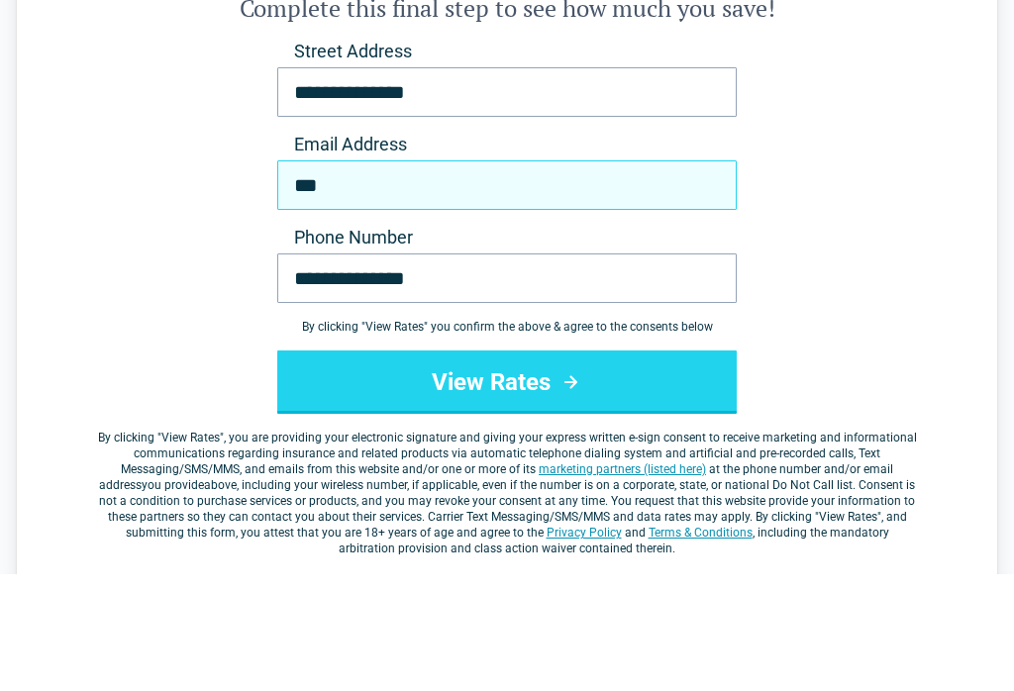
scroll to position [176, 0]
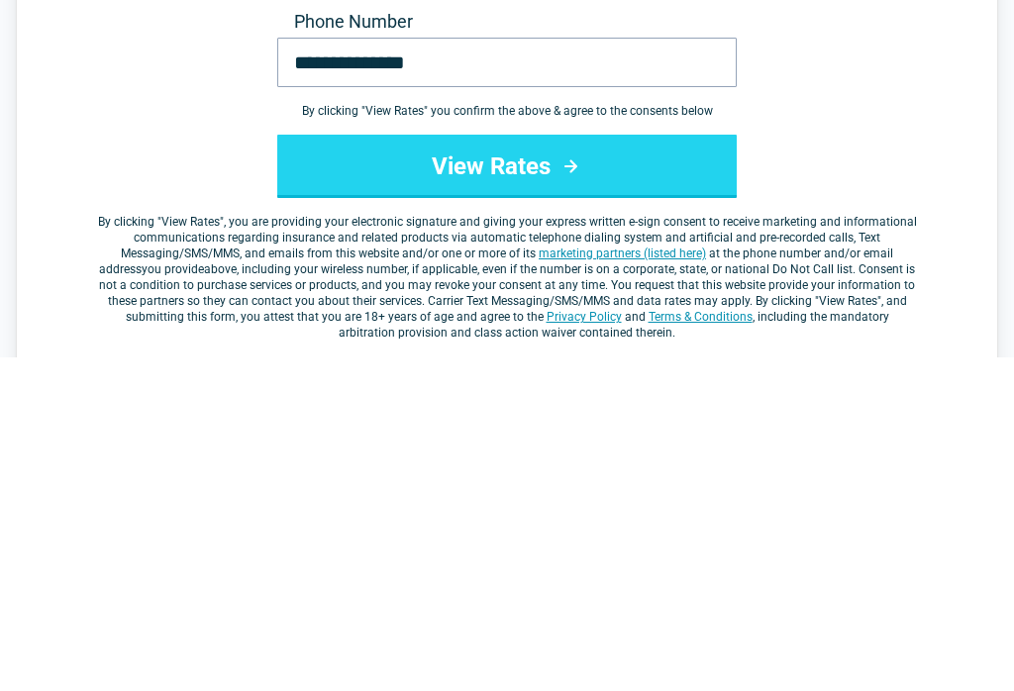
click at [511, 468] on button "View Rates" at bounding box center [506, 499] width 459 height 63
click at [574, 488] on icon "submit" at bounding box center [570, 500] width 25 height 24
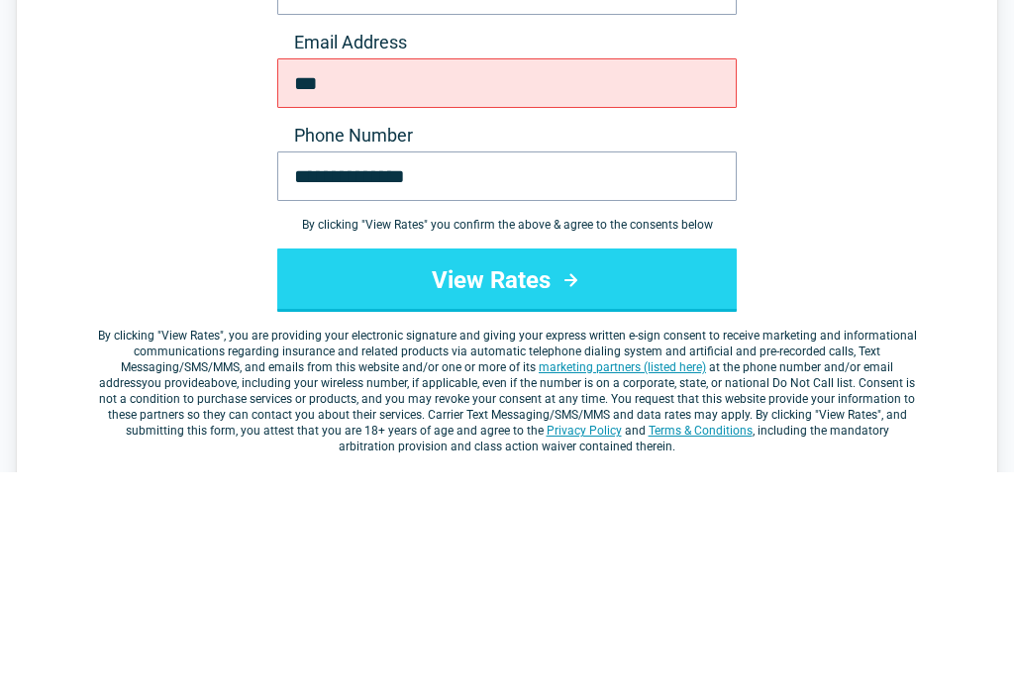
click at [554, 468] on button "View Rates" at bounding box center [506, 499] width 459 height 63
click at [573, 494] on icon "submit" at bounding box center [570, 500] width 13 height 13
click at [531, 468] on button "View Rates" at bounding box center [506, 499] width 459 height 63
click at [541, 468] on button "View Rates" at bounding box center [506, 499] width 459 height 63
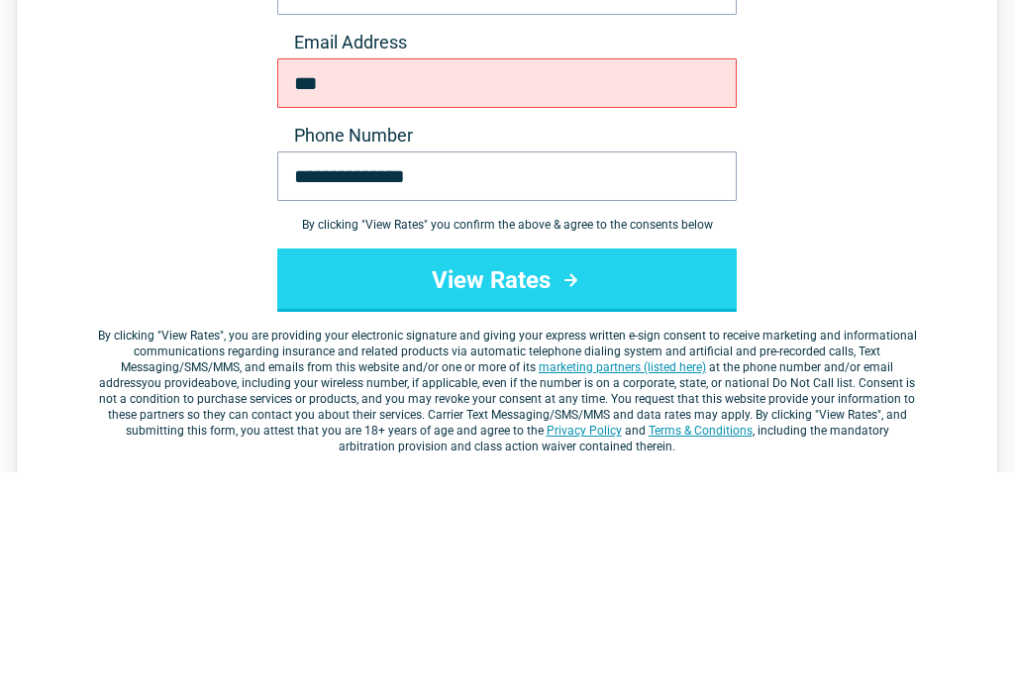
click at [540, 468] on button "View Rates" at bounding box center [506, 499] width 459 height 63
click at [604, 468] on button "View Rates" at bounding box center [506, 499] width 459 height 63
click at [603, 468] on button "View Rates" at bounding box center [506, 499] width 459 height 63
click at [592, 468] on button "View Rates" at bounding box center [506, 499] width 459 height 63
click at [591, 468] on button "View Rates" at bounding box center [506, 499] width 459 height 63
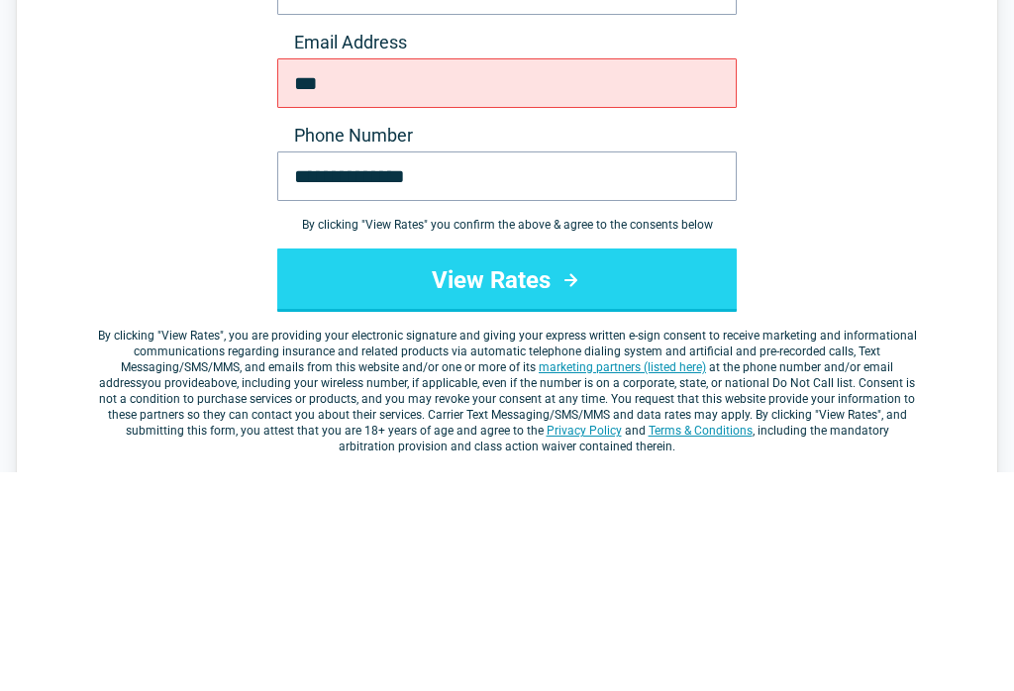
click at [608, 468] on button "View Rates" at bounding box center [506, 499] width 459 height 63
click at [601, 468] on button "View Rates" at bounding box center [506, 499] width 459 height 63
click at [600, 468] on button "View Rates" at bounding box center [506, 499] width 459 height 63
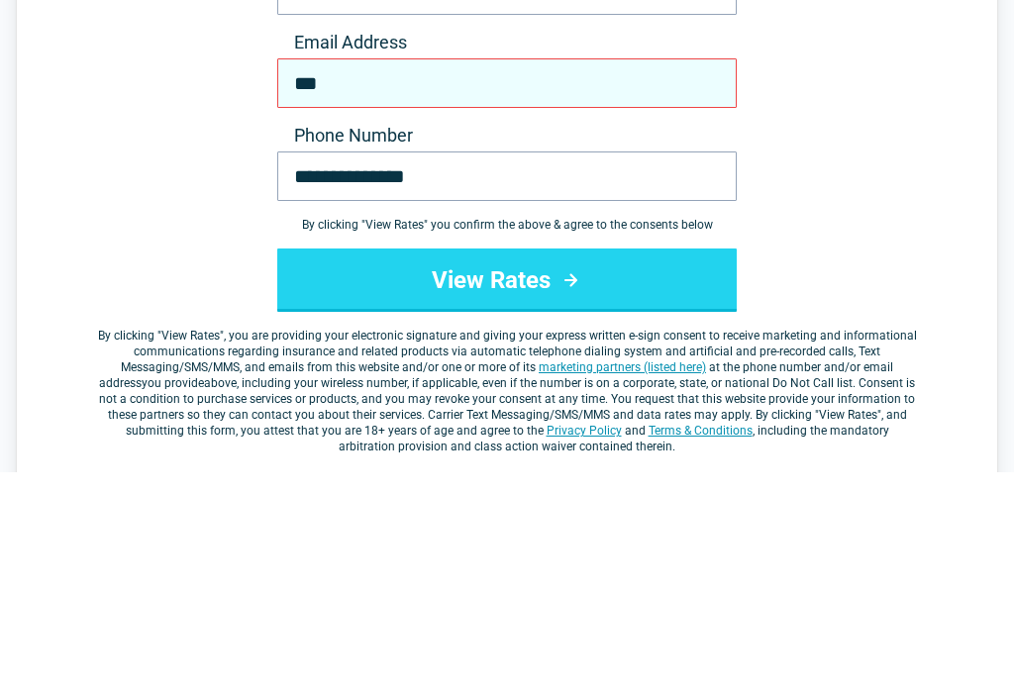
scroll to position [0, 0]
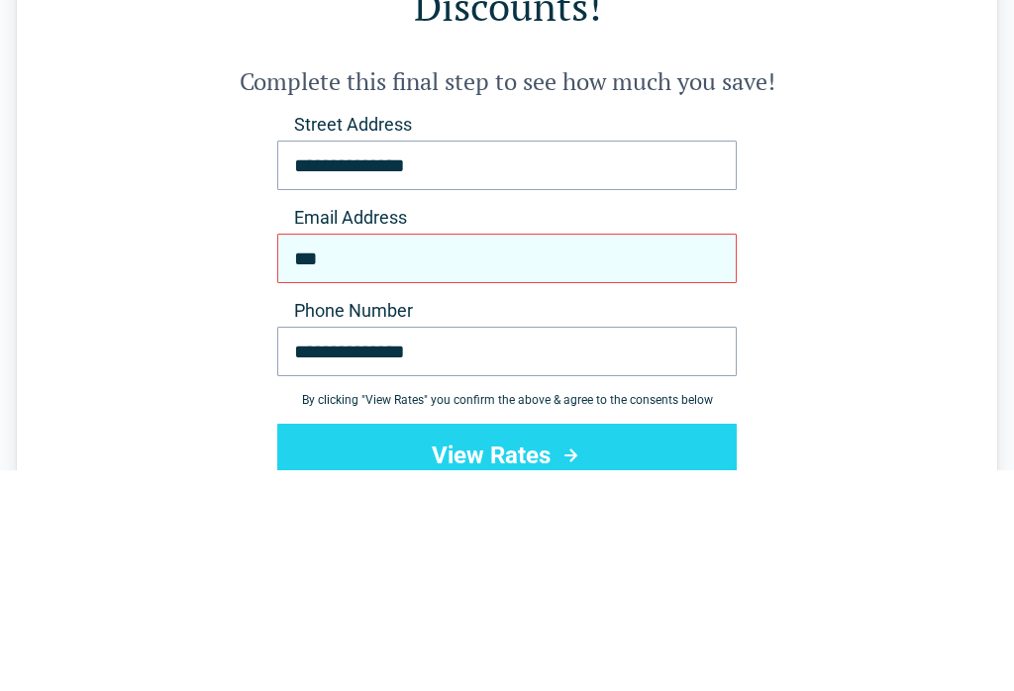
click at [632, 454] on input "***" at bounding box center [506, 479] width 459 height 50
click at [639, 454] on input "***" at bounding box center [506, 479] width 459 height 50
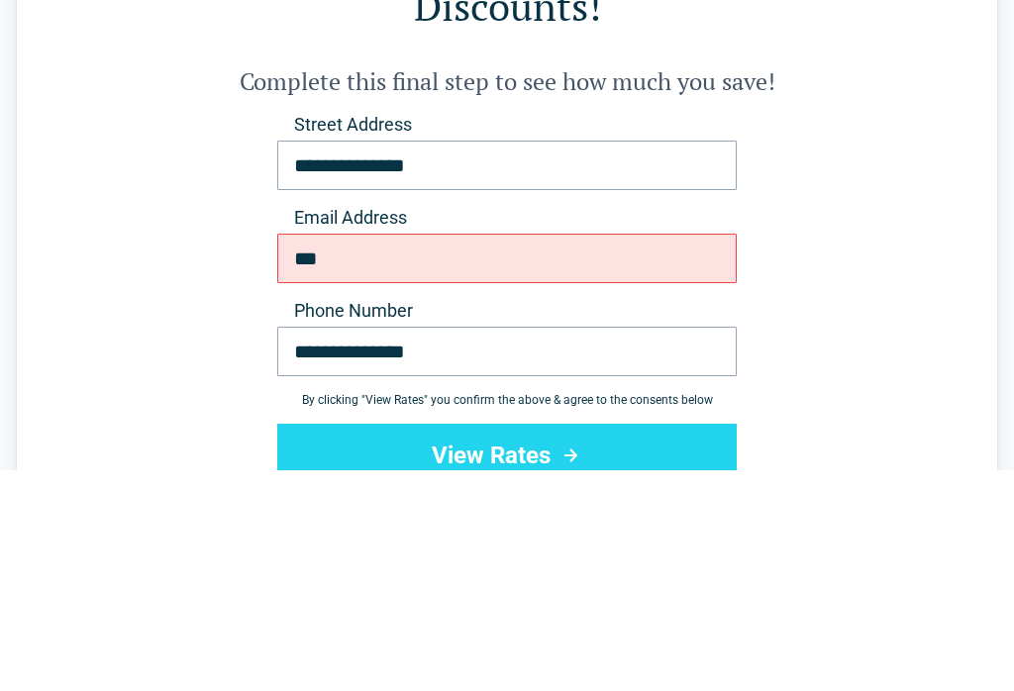
click at [970, 78] on div "**********" at bounding box center [507, 489] width 982 height 852
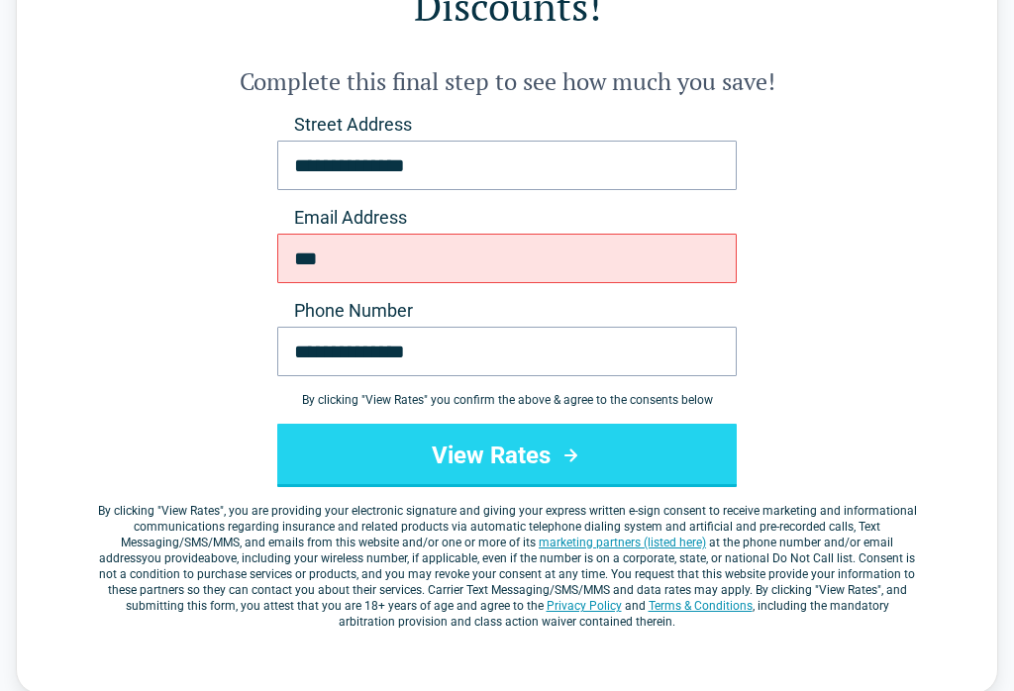
click at [541, 424] on button "View Rates" at bounding box center [506, 455] width 459 height 63
click at [904, 209] on div "**********" at bounding box center [507, 371] width 822 height 517
click at [544, 424] on button "View Rates" at bounding box center [506, 455] width 459 height 63
click at [929, 246] on div "**********" at bounding box center [507, 269] width 982 height 852
click at [527, 424] on button "View Rates" at bounding box center [506, 455] width 459 height 63
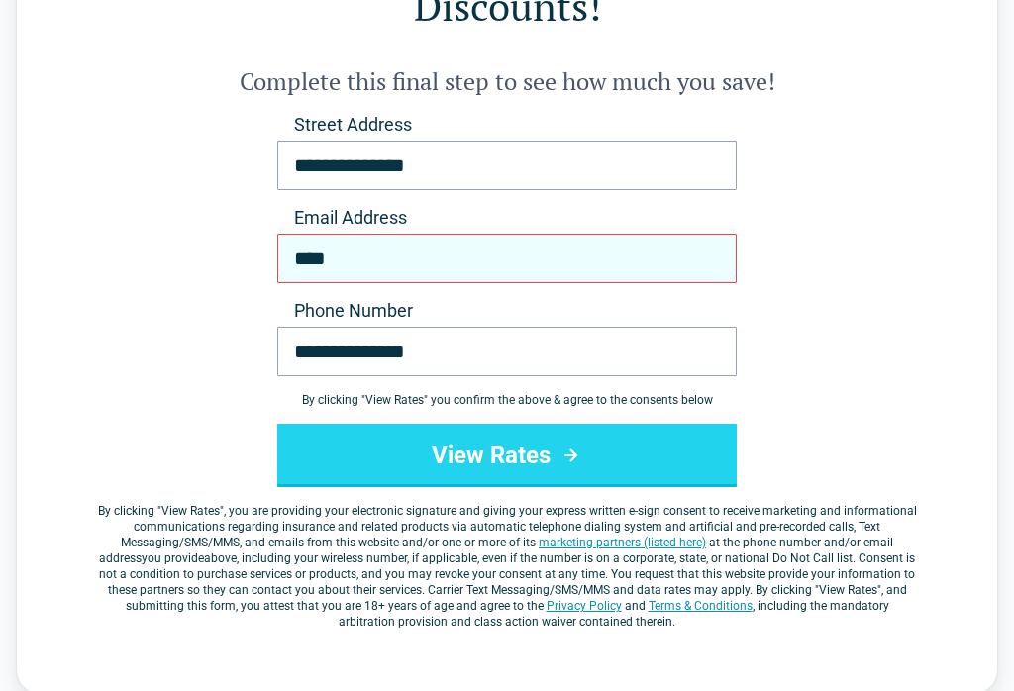
type input "***"
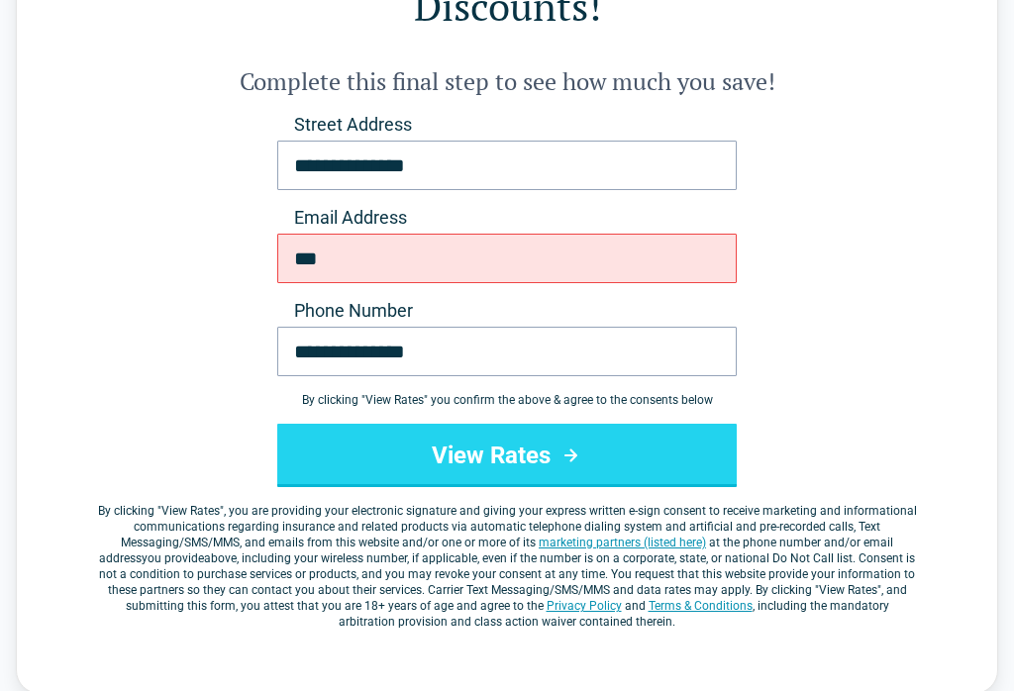
click at [897, 230] on div "**********" at bounding box center [507, 371] width 822 height 517
click at [538, 424] on button "View Rates" at bounding box center [506, 455] width 459 height 63
click at [962, 236] on div "**********" at bounding box center [507, 269] width 982 height 852
click at [496, 424] on button "View Rates" at bounding box center [506, 455] width 459 height 63
click at [923, 251] on div "**********" at bounding box center [507, 269] width 982 height 852
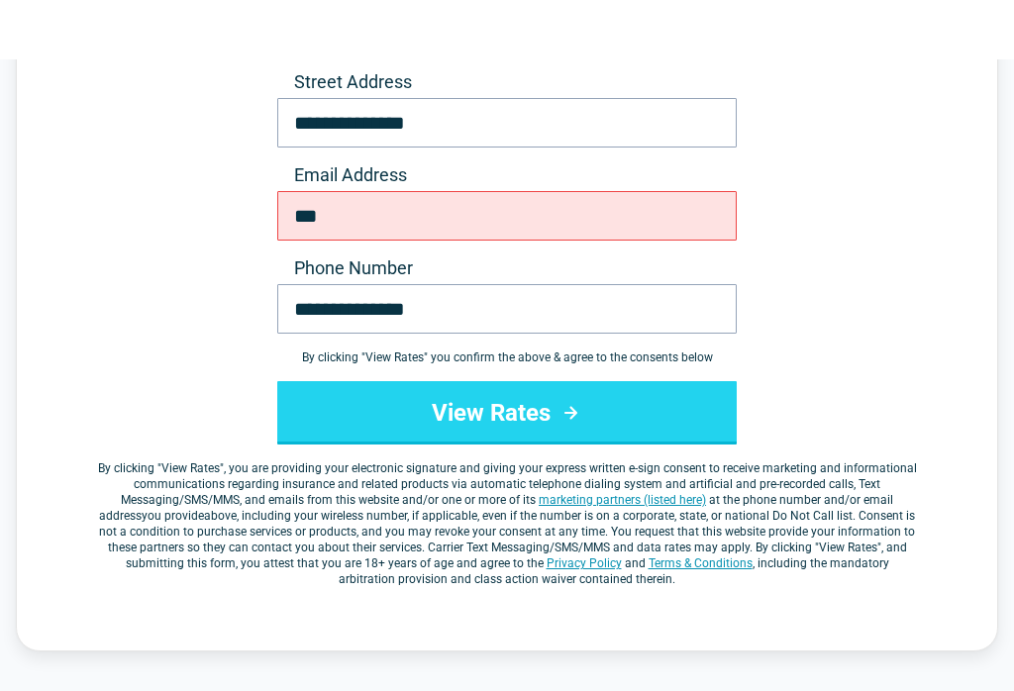
scroll to position [0, 0]
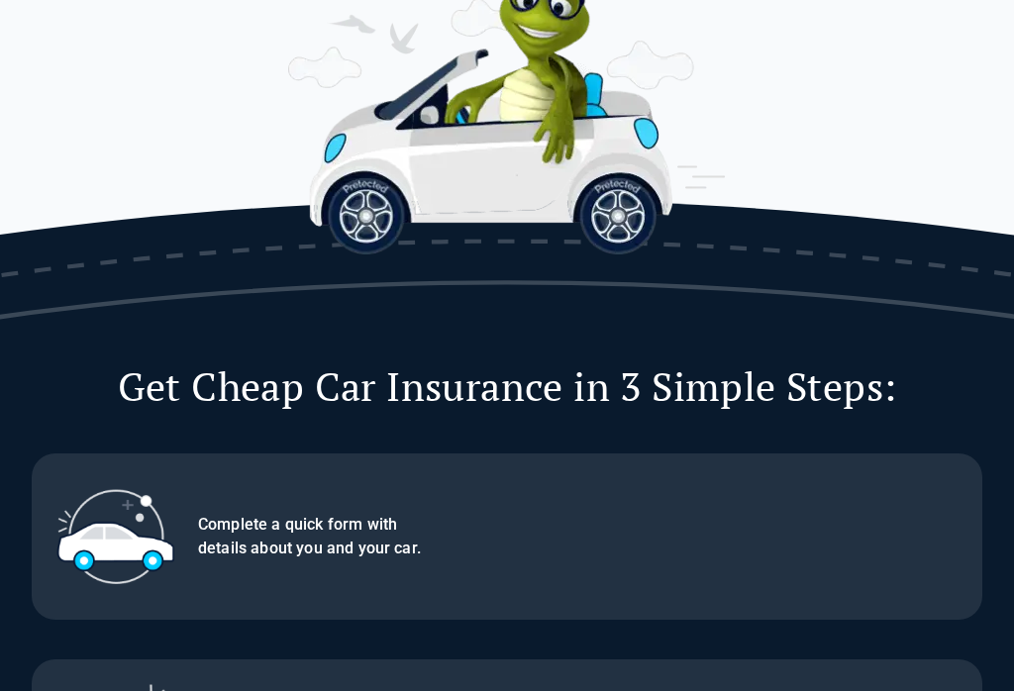
scroll to position [854, 0]
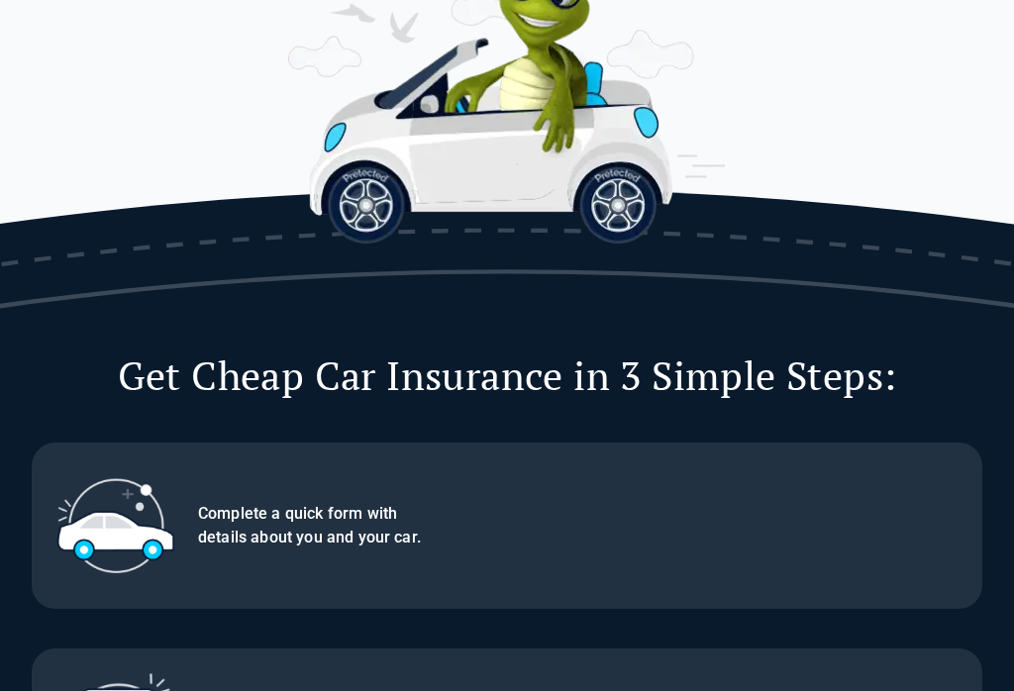
click at [309, 532] on p "Complete a quick form with details about you and your car." at bounding box center [578, 526] width 760 height 48
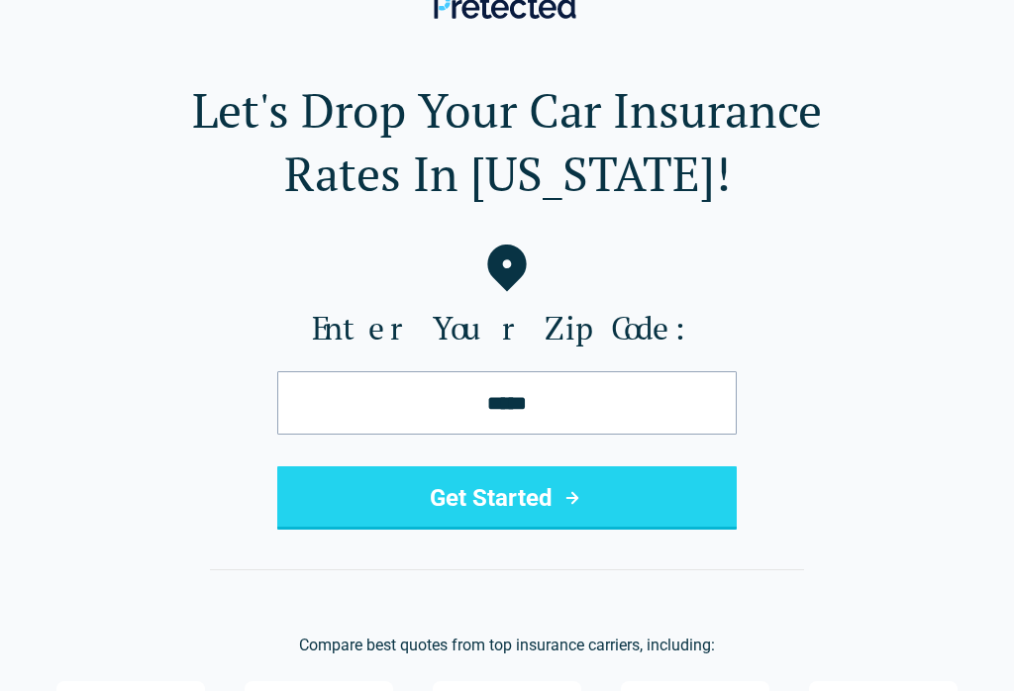
scroll to position [0, 0]
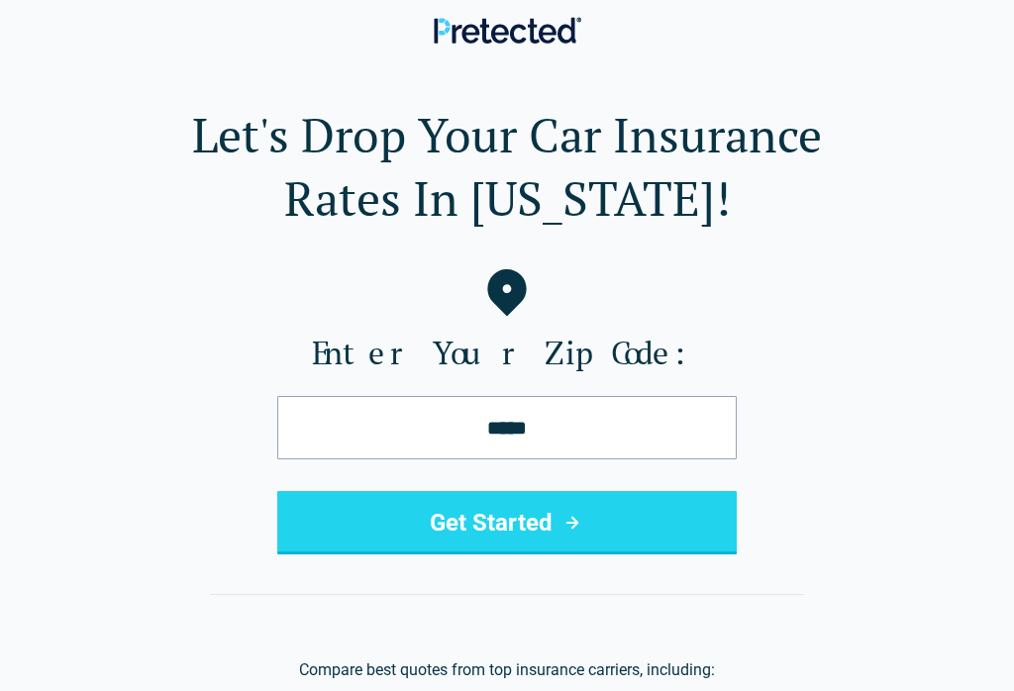
click at [522, 528] on button "Get Started" at bounding box center [506, 522] width 459 height 63
click at [527, 525] on button "Get Started" at bounding box center [506, 522] width 459 height 63
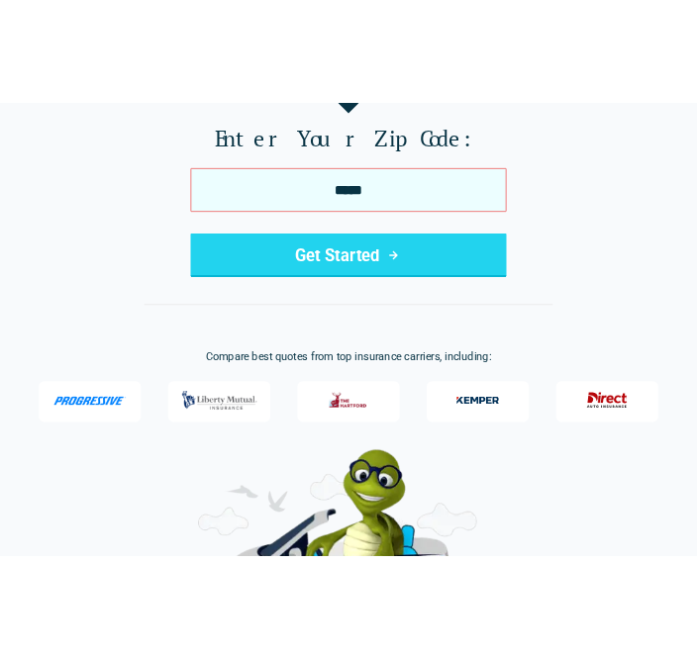
scroll to position [153, 0]
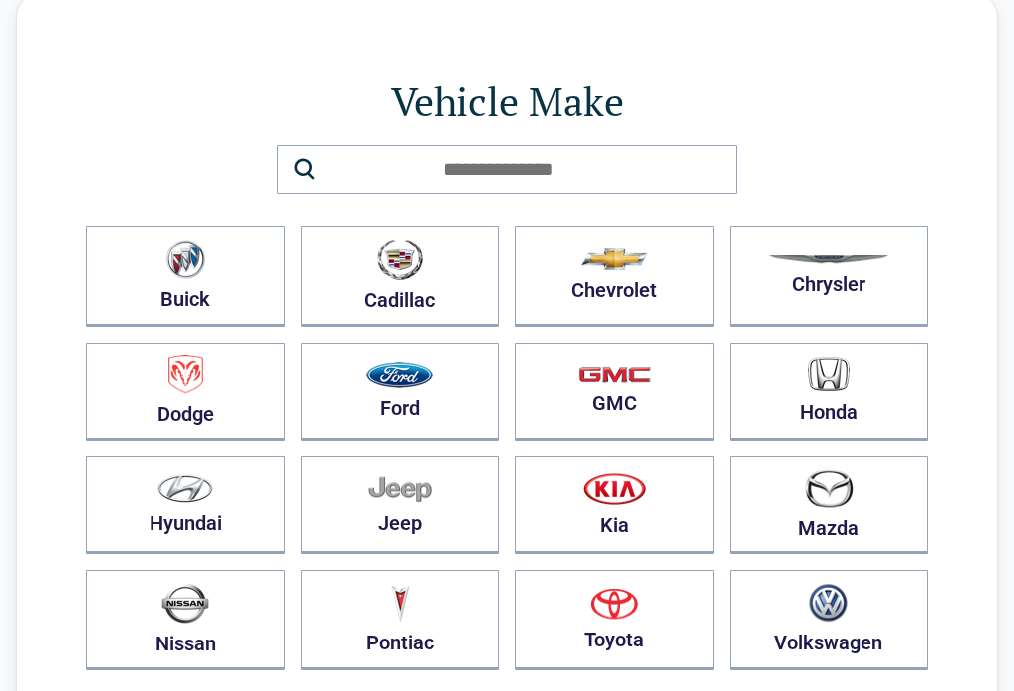
scroll to position [68, 0]
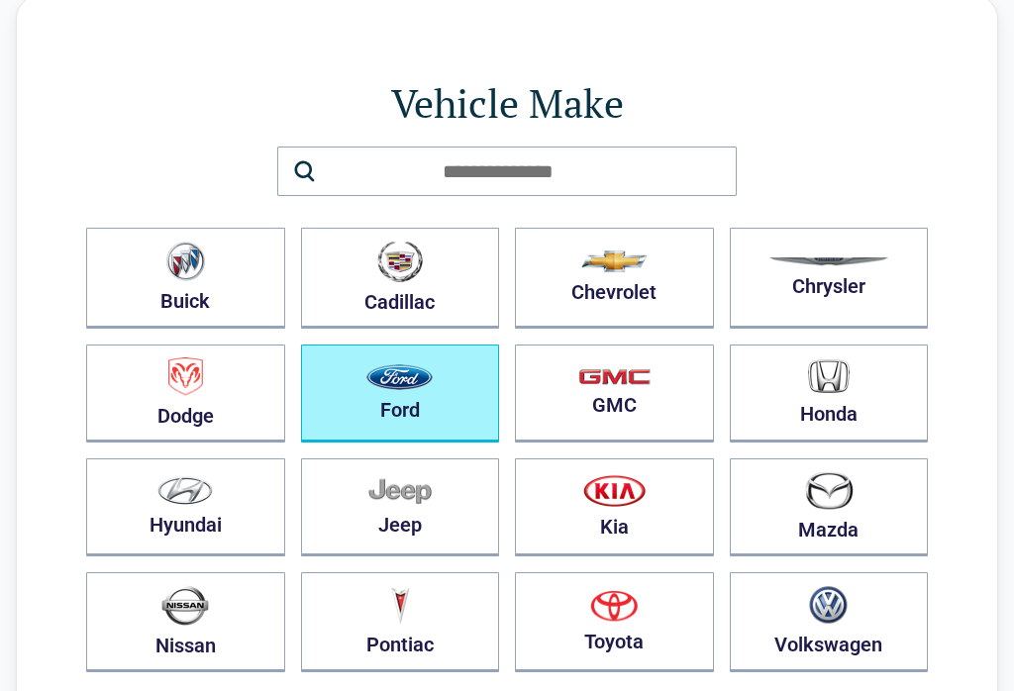
click at [409, 389] on img "button" at bounding box center [399, 377] width 66 height 26
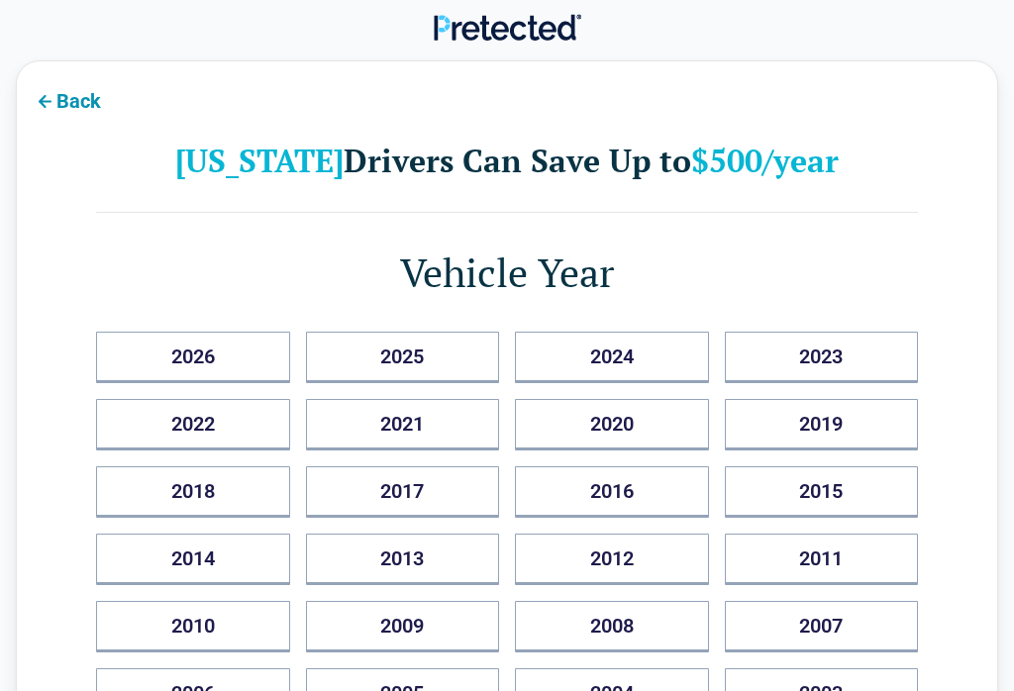
scroll to position [30, 0]
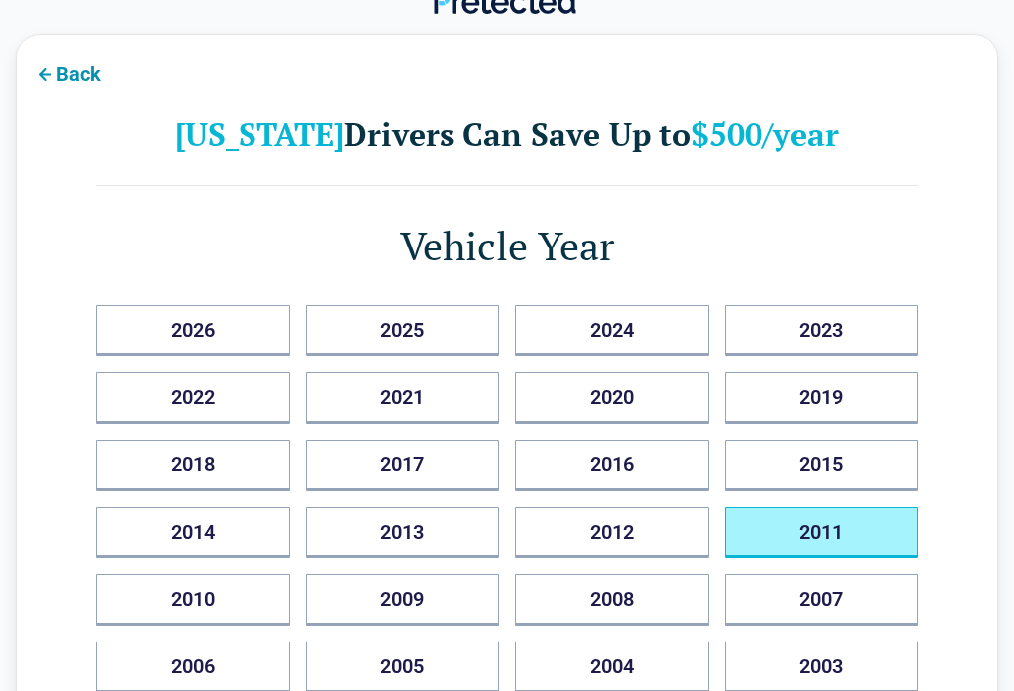
click at [830, 532] on button "2011" at bounding box center [822, 532] width 194 height 51
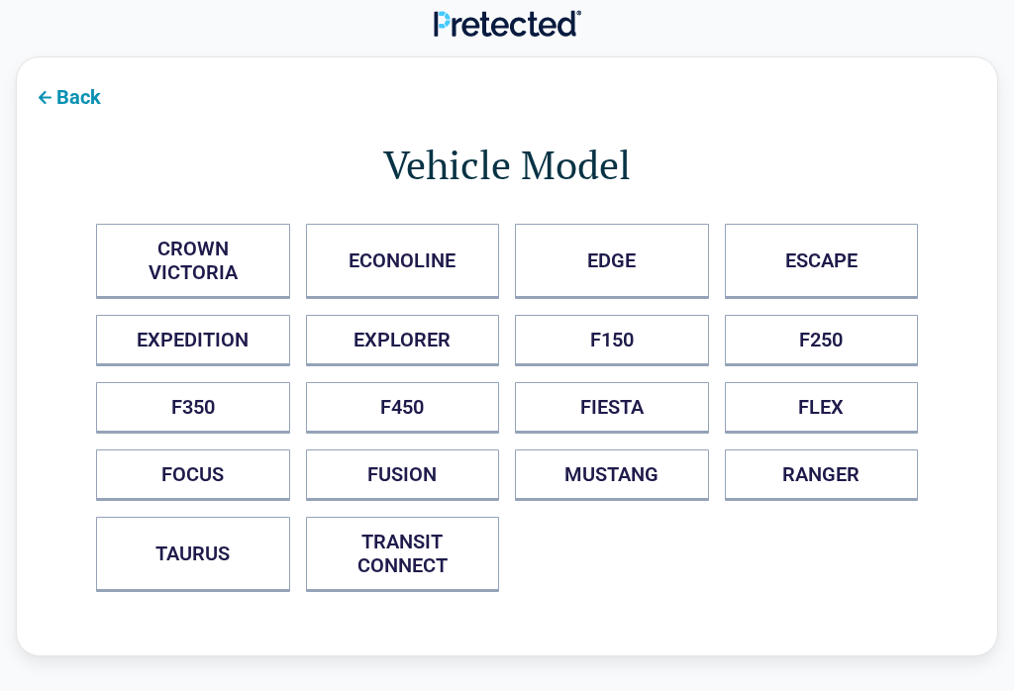
scroll to position [0, 0]
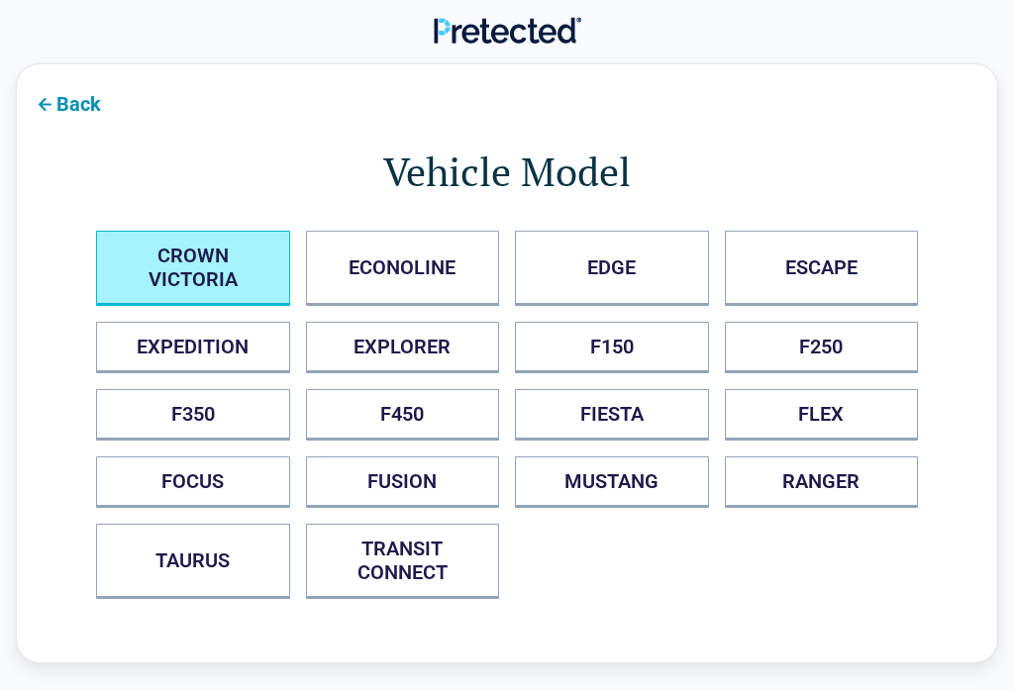
click at [197, 256] on VICTORIA "CROWN VICTORIA" at bounding box center [193, 268] width 194 height 75
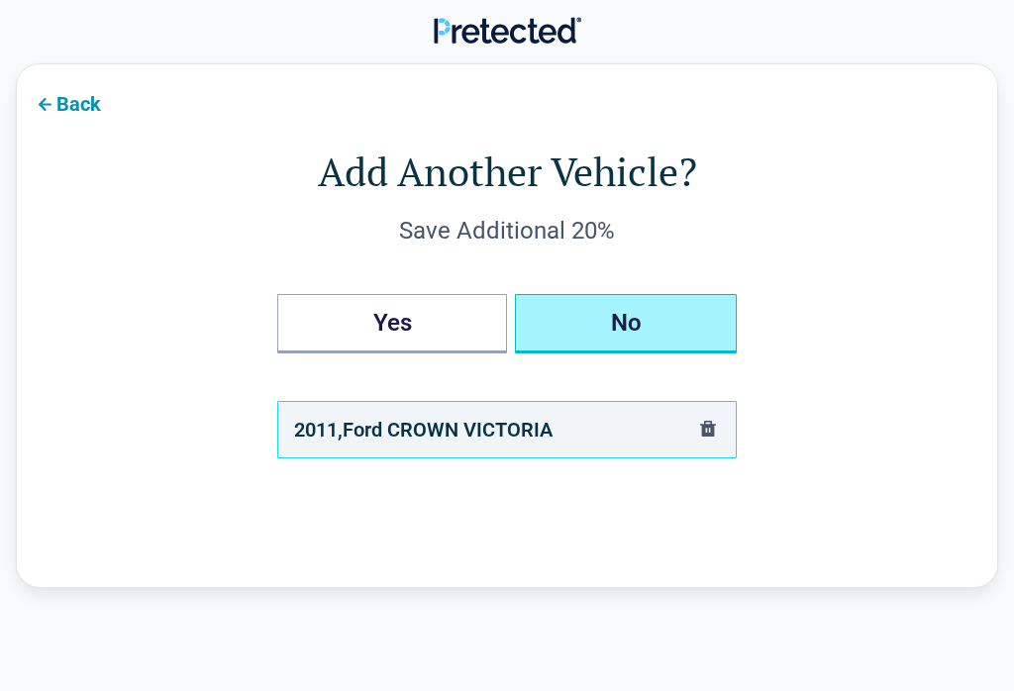
click at [631, 304] on button "No" at bounding box center [626, 323] width 222 height 59
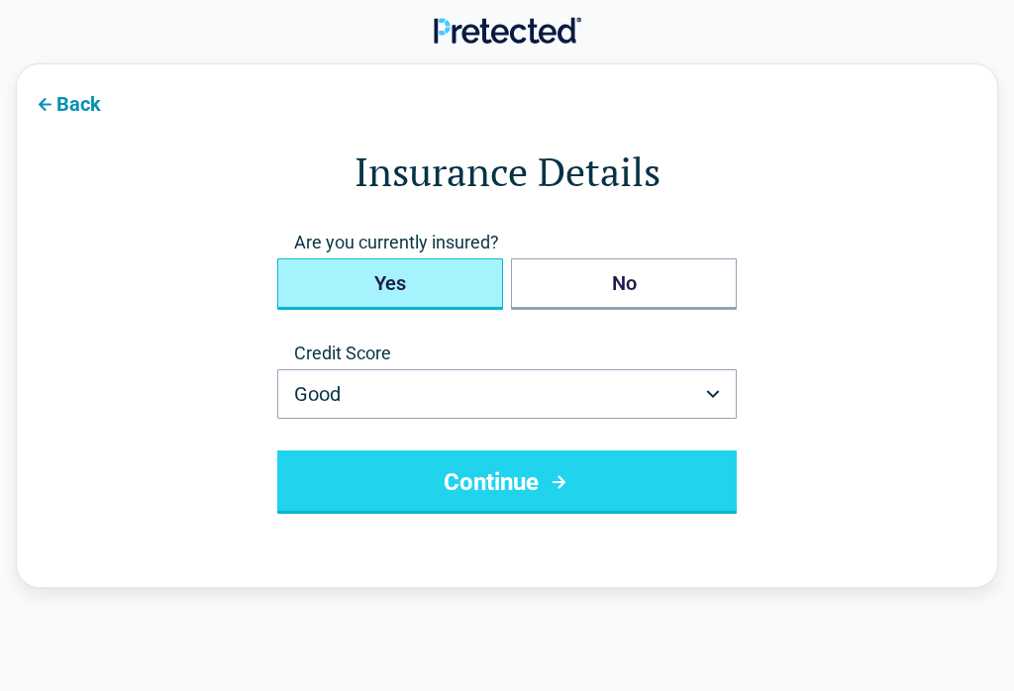
click at [412, 277] on button "Yes" at bounding box center [390, 283] width 226 height 51
